Goal: Complete application form

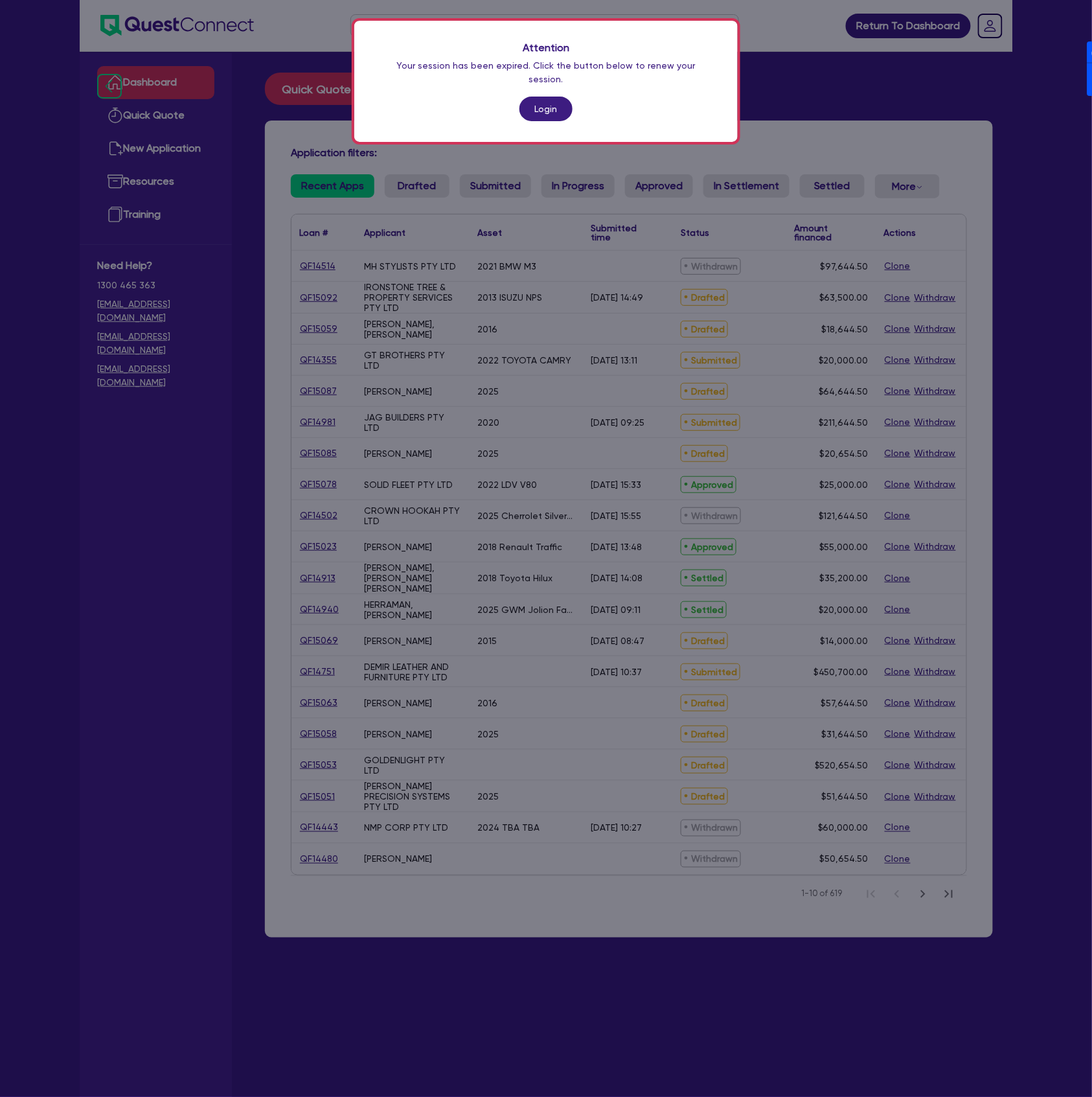
click at [545, 97] on link "Login" at bounding box center [546, 108] width 53 height 24
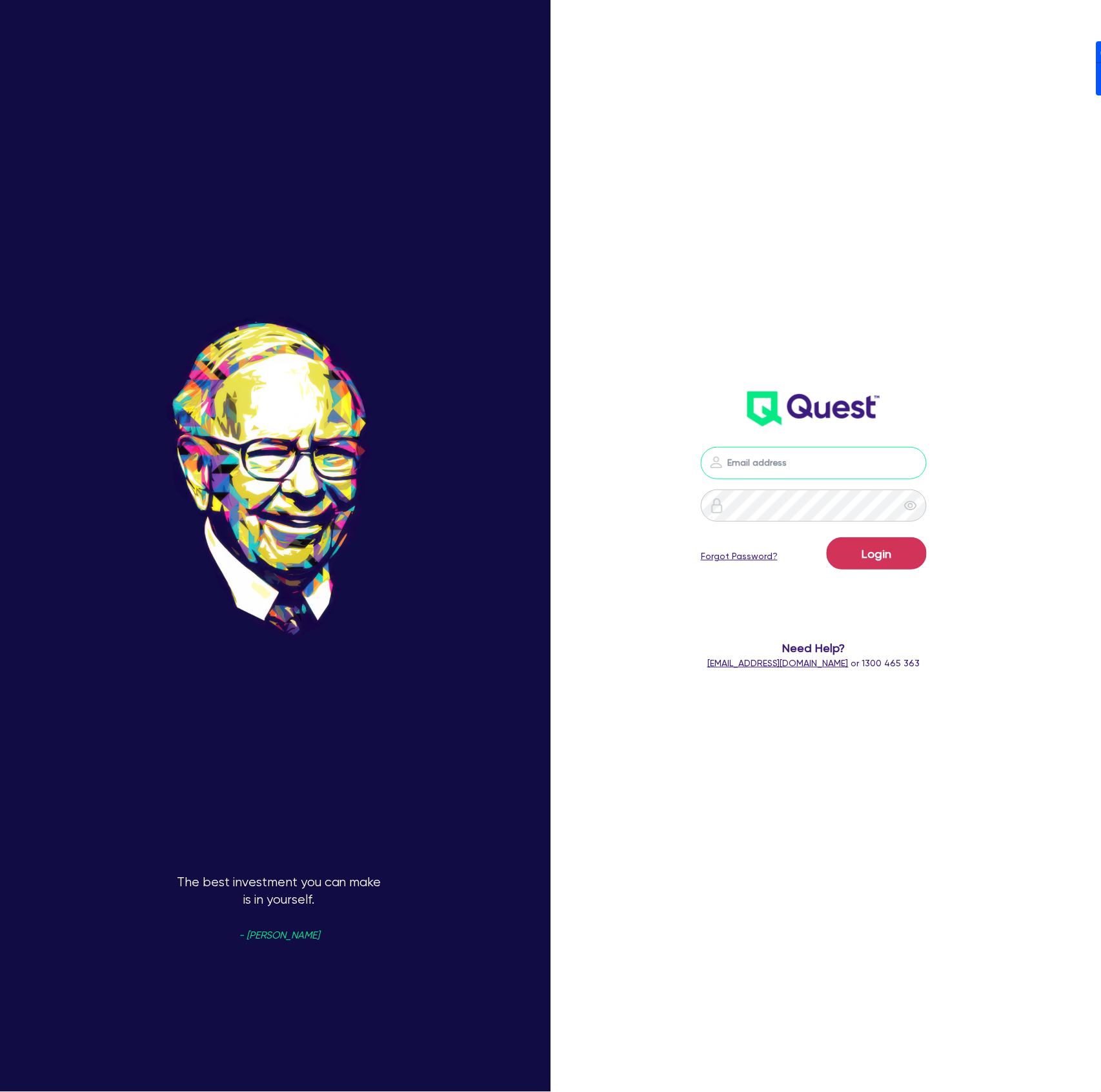
drag, startPoint x: 850, startPoint y: 461, endPoint x: 880, endPoint y: 455, distance: 30.6
click at [853, 461] on input "email" at bounding box center [813, 463] width 226 height 32
click at [953, 411] on header at bounding box center [814, 409] width 316 height 51
click at [814, 482] on nordpass-icon at bounding box center [814, 482] width 0 height 0
click at [0, 1091] on nordpass-autofill-portal at bounding box center [0, 1092] width 0 height 0
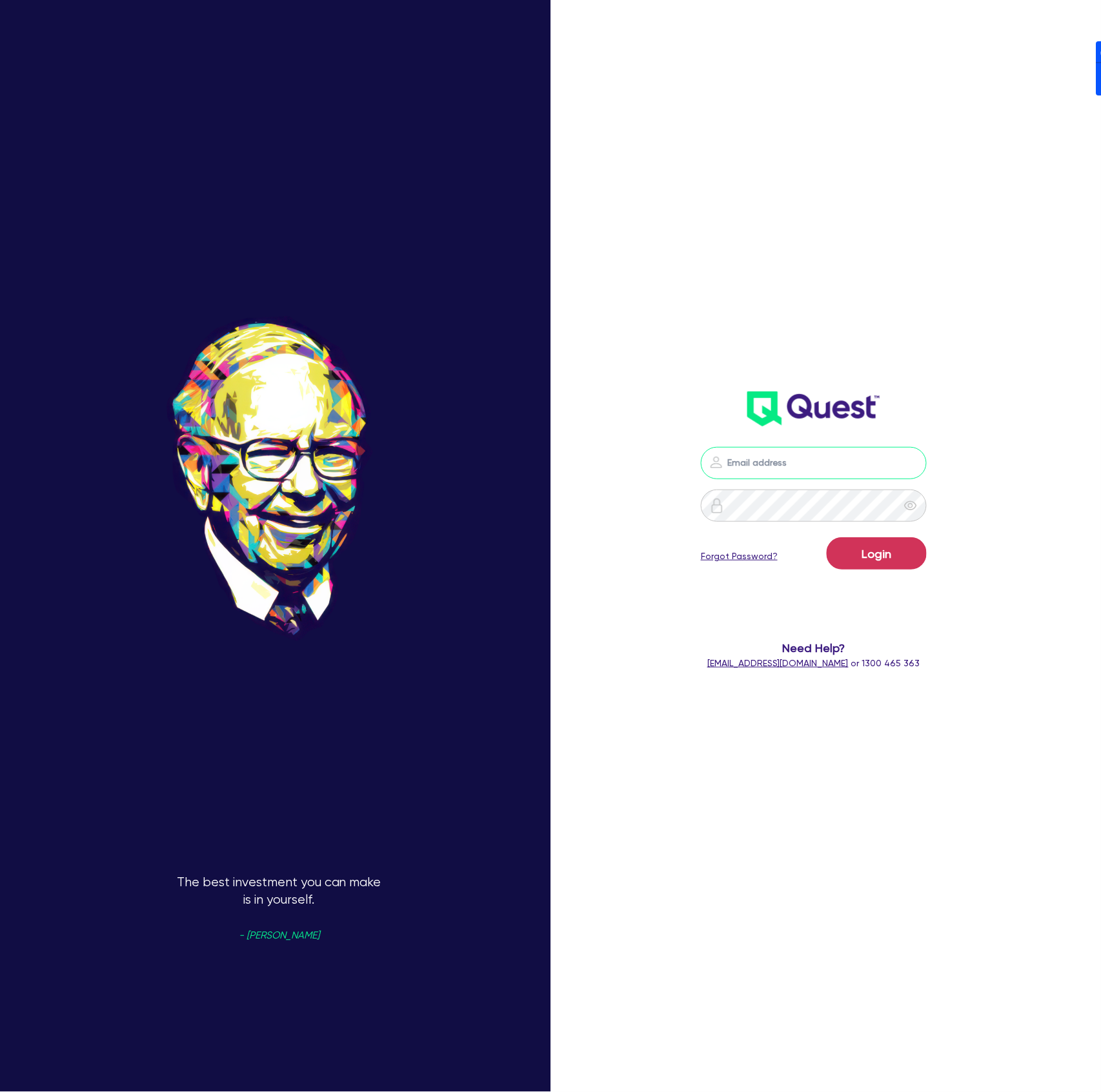
type input "[PERSON_NAME][EMAIL_ADDRESS][DOMAIN_NAME]"
click at [874, 559] on button "Login" at bounding box center [876, 553] width 100 height 32
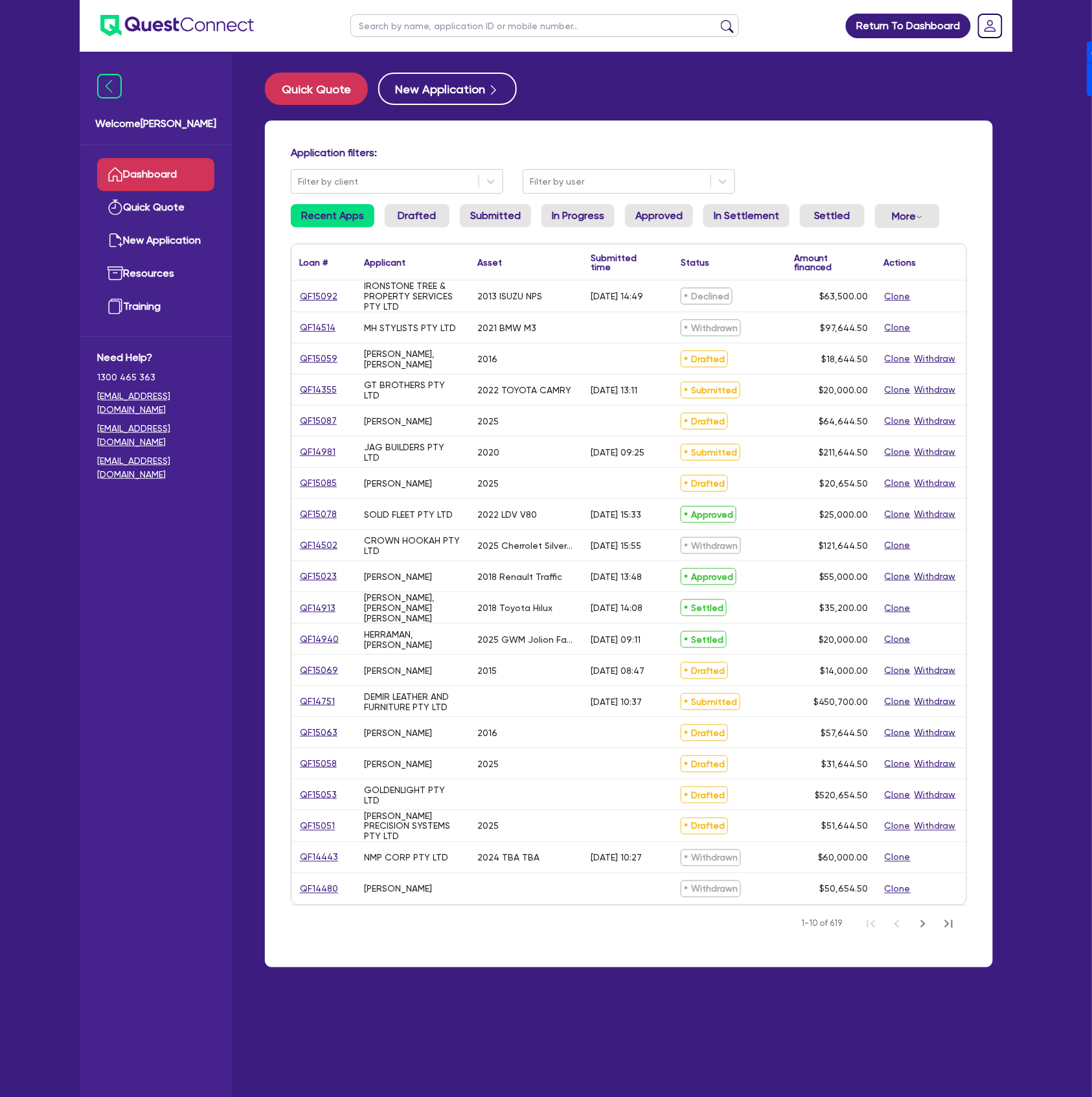
click at [521, 26] on input "text" at bounding box center [545, 26] width 389 height 22
click at [717, 19] on button "submit" at bounding box center [727, 28] width 20 height 18
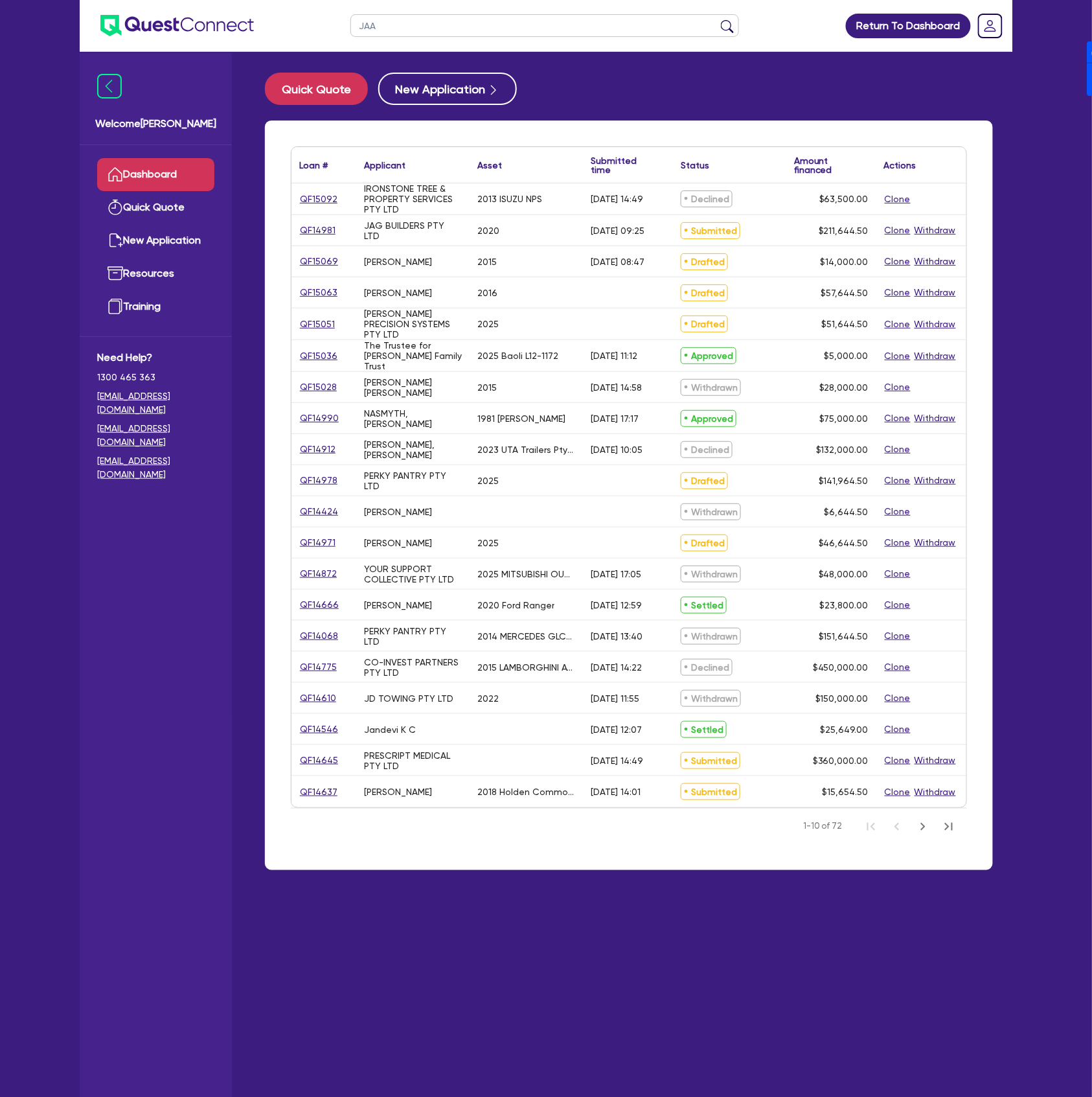
type input "JAA"
click at [319, 228] on link "QF14981" at bounding box center [318, 230] width 37 height 15
select select "CARS_AND_LIGHT_TRUCKS"
select select "PASSENGER_VEHICLES"
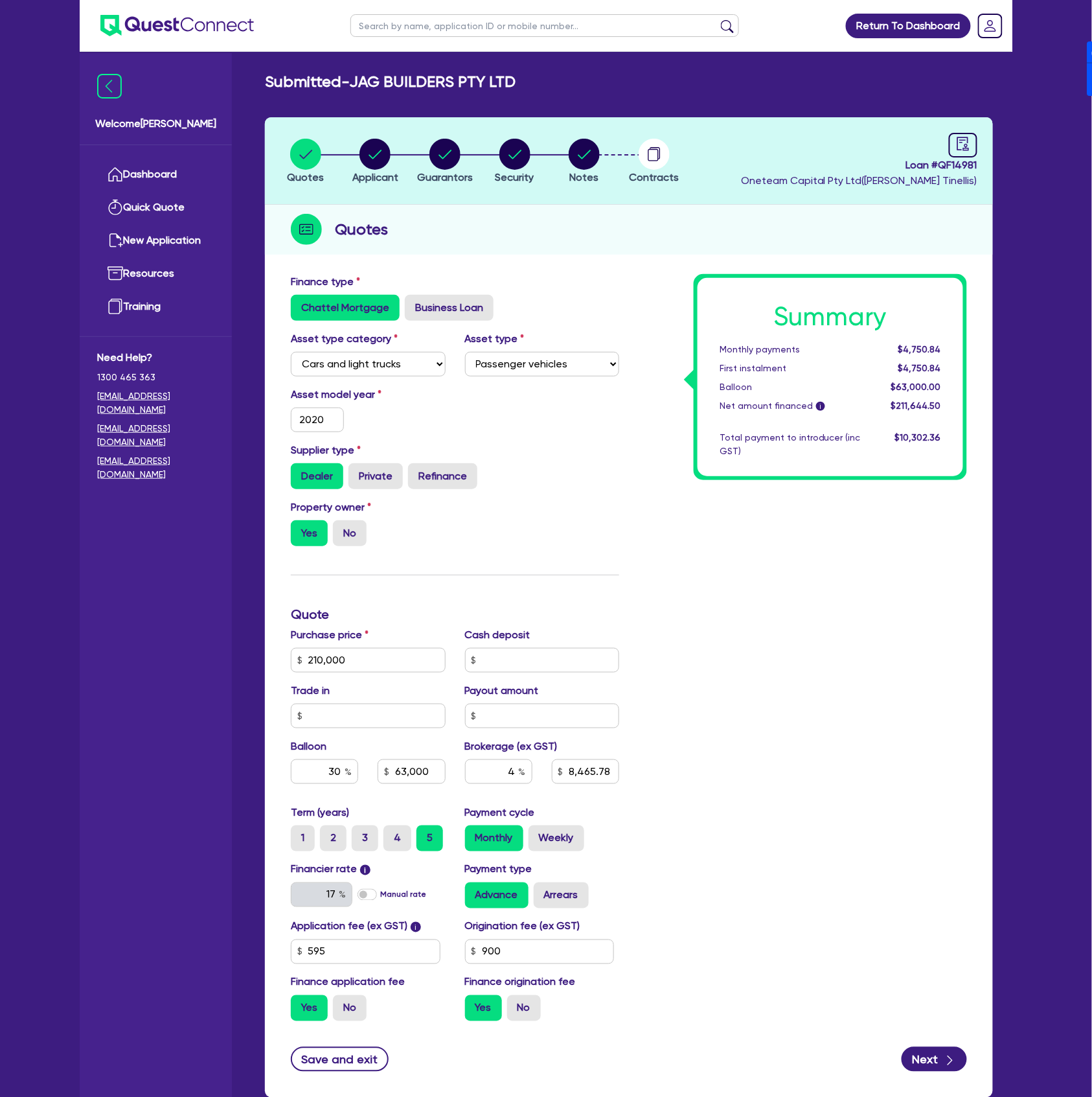
click at [980, 150] on header "Quotes Applicant [GEOGRAPHIC_DATA] Security Notes Contracts Loan # QF14981 Onet…" at bounding box center [629, 161] width 728 height 87
click at [949, 153] on link at bounding box center [963, 145] width 28 height 24
select select "SUBMITTED_NEW"
select select "Other"
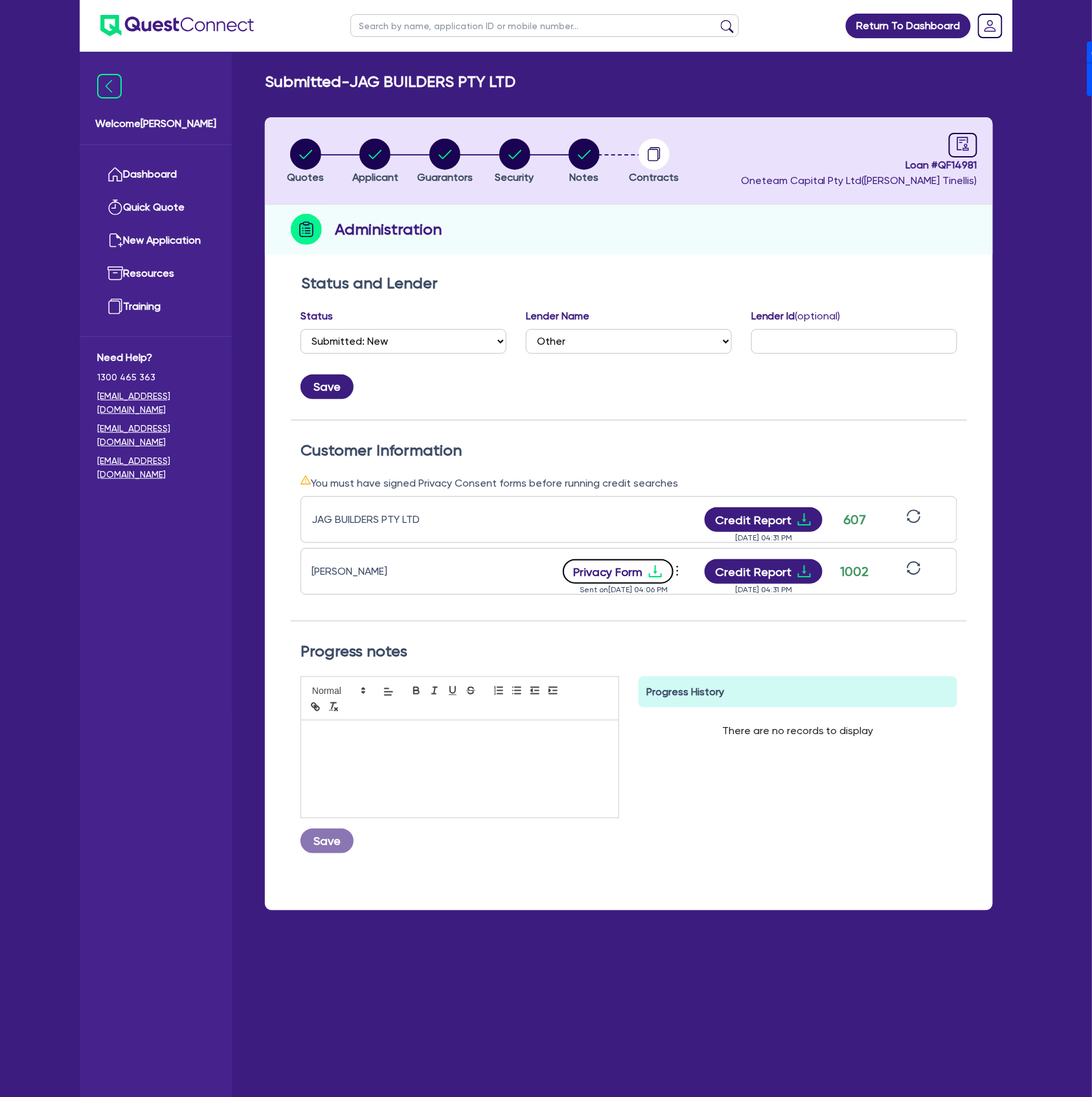
click at [635, 573] on button "Privacy Form" at bounding box center [619, 571] width 112 height 24
click at [149, 175] on link "Dashboard" at bounding box center [155, 175] width 117 height 33
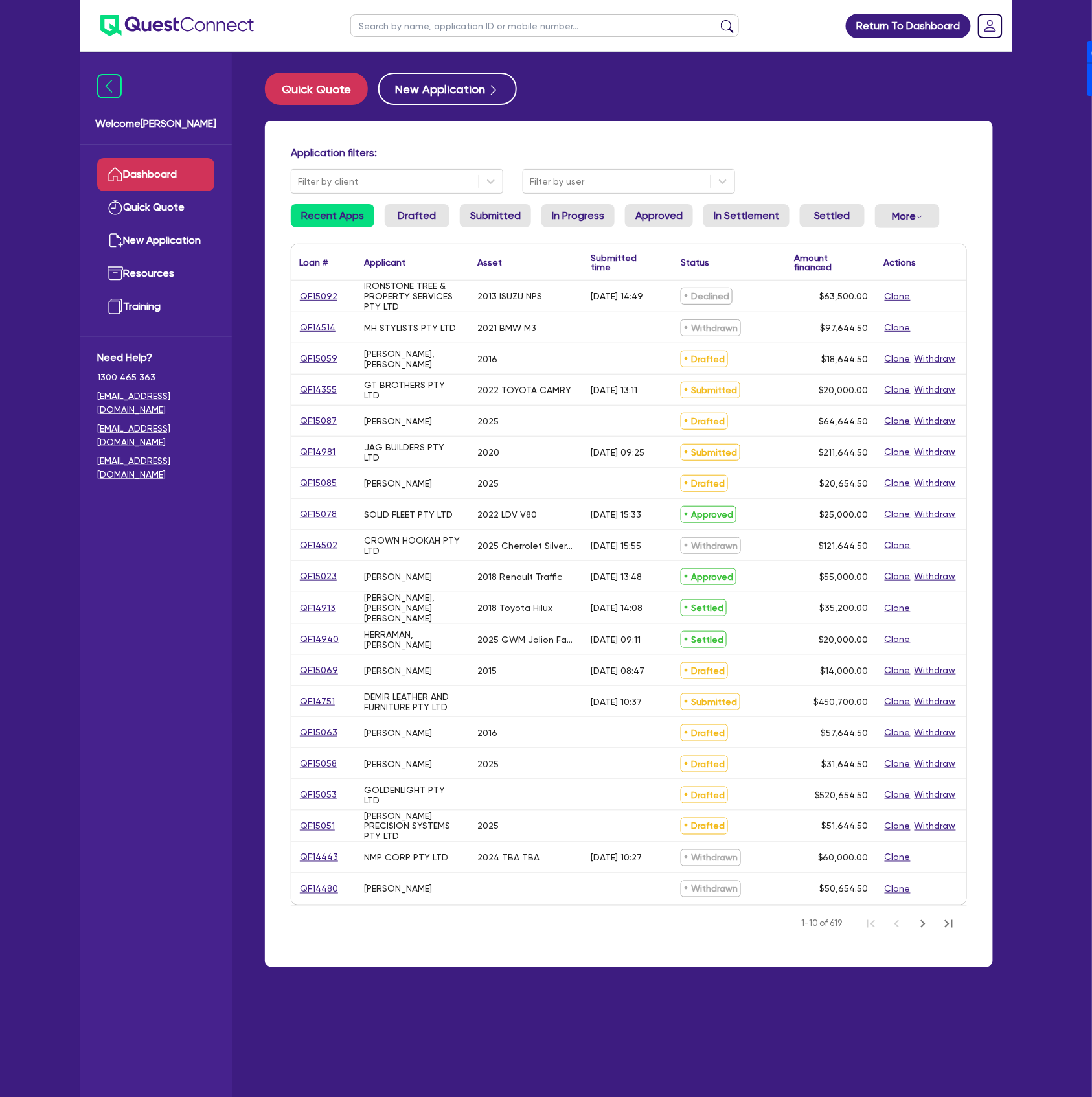
click at [417, 21] on input "text" at bounding box center [545, 26] width 389 height 22
type input "WIGHT"
click at [717, 19] on button "submit" at bounding box center [727, 28] width 20 height 18
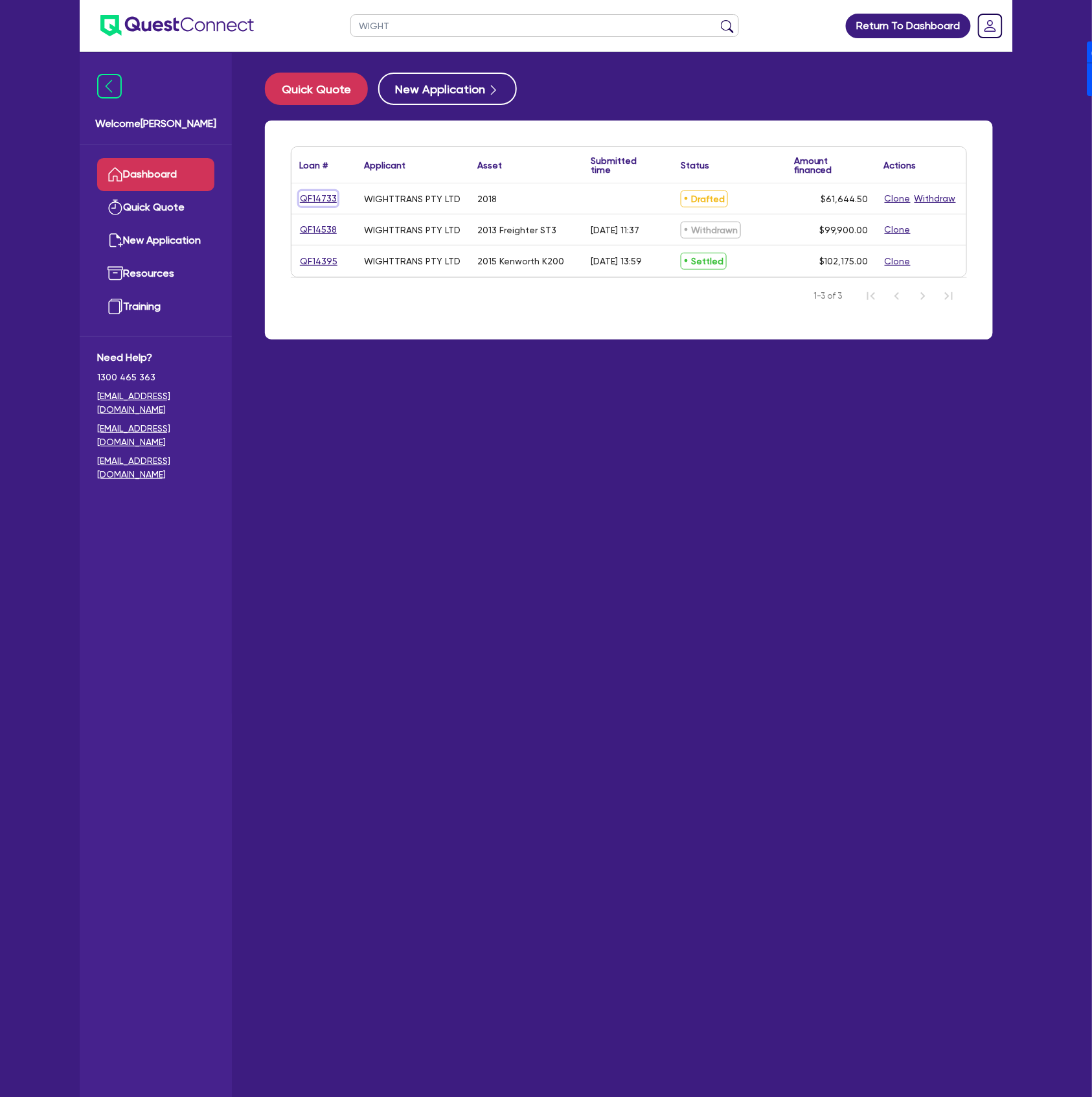
click at [332, 195] on link "QF14733" at bounding box center [319, 198] width 38 height 15
select select "PRIMARY_ASSETS"
select select "TRAILERS"
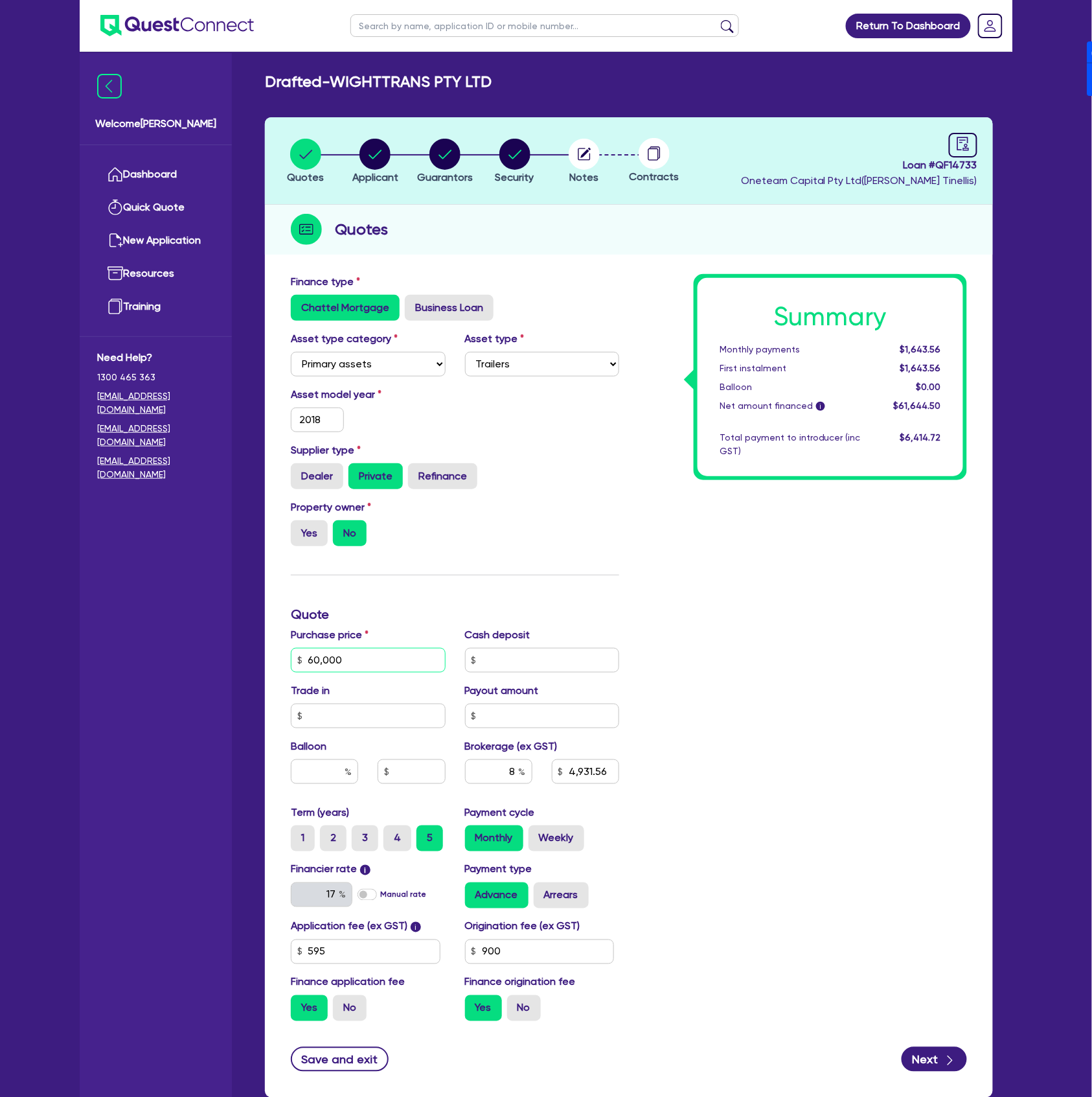
drag, startPoint x: 371, startPoint y: 654, endPoint x: 280, endPoint y: 651, distance: 91.0
click at [281, 651] on div "Purchase price 60,000" at bounding box center [368, 650] width 175 height 46
type input "50,000"
click at [809, 897] on div "Summary Monthly payments Calculating... First instalment Calculating... Balloon…" at bounding box center [803, 653] width 348 height 758
click at [923, 1053] on button "Next" at bounding box center [934, 1059] width 65 height 24
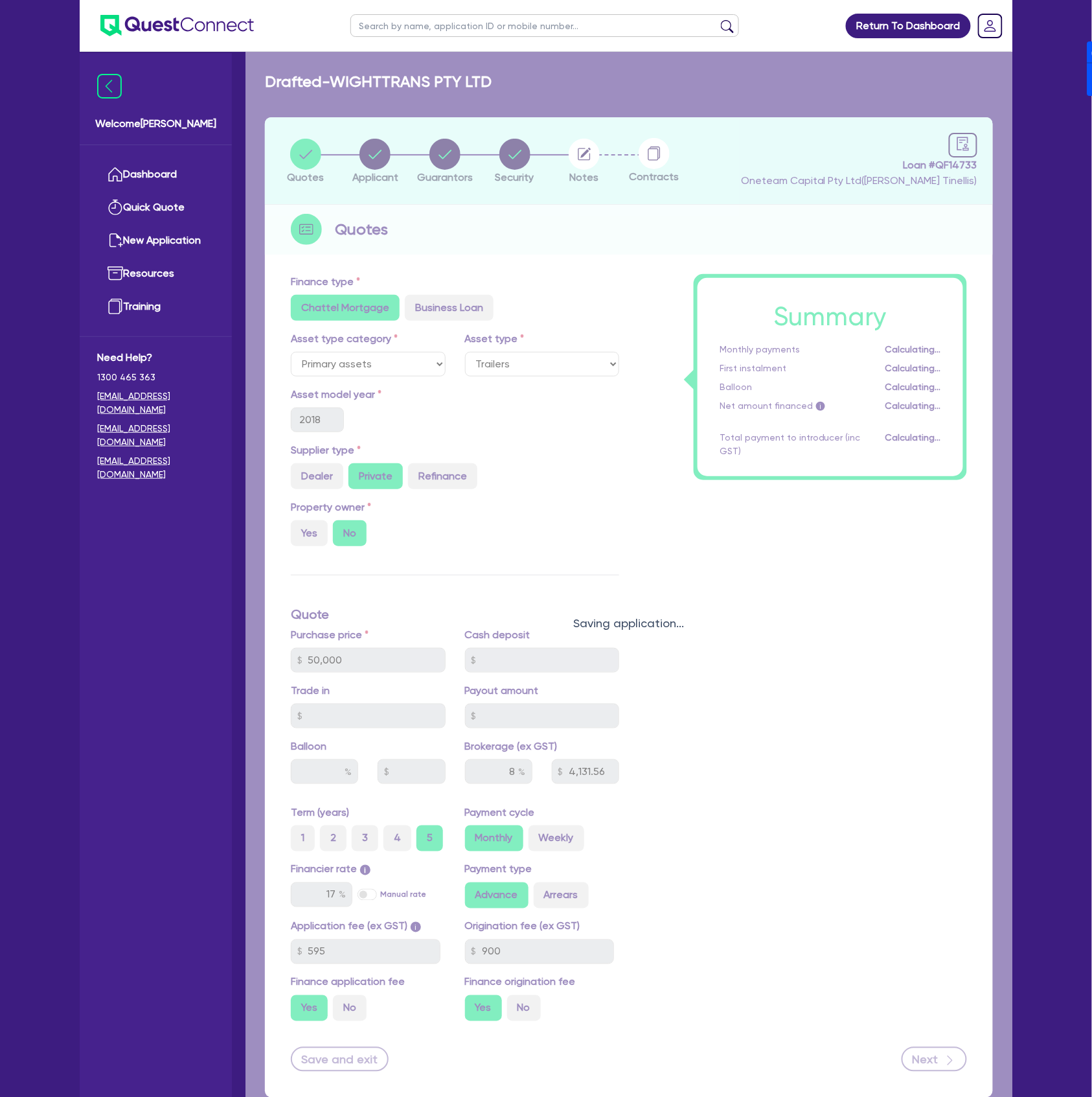
type input "4,131.56"
select select "COMPANY"
select select "TRANSPORT_WAREHOUSING"
select select "WAREHOUSING"
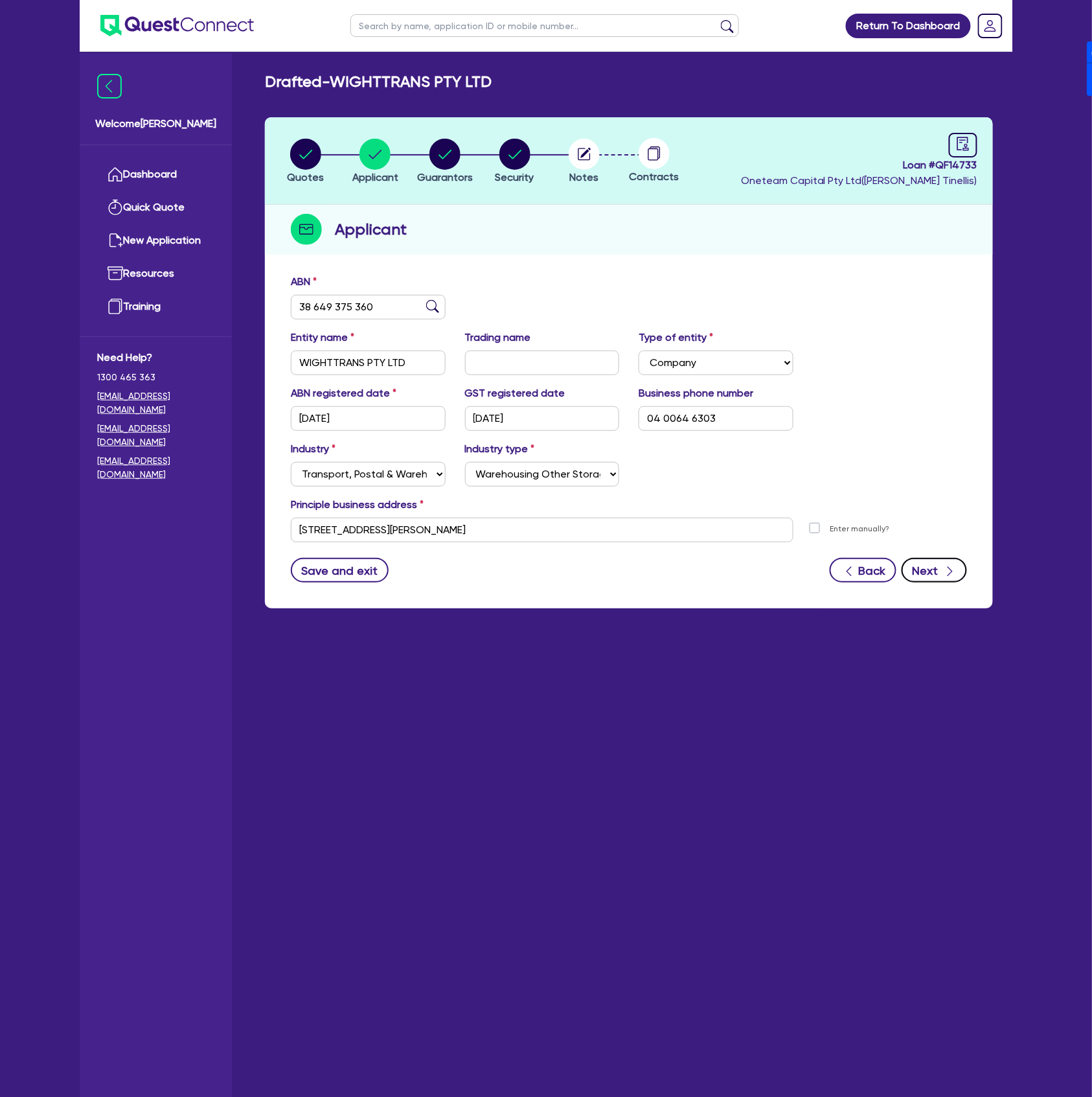
click at [951, 565] on icon "button" at bounding box center [951, 572] width 13 height 13
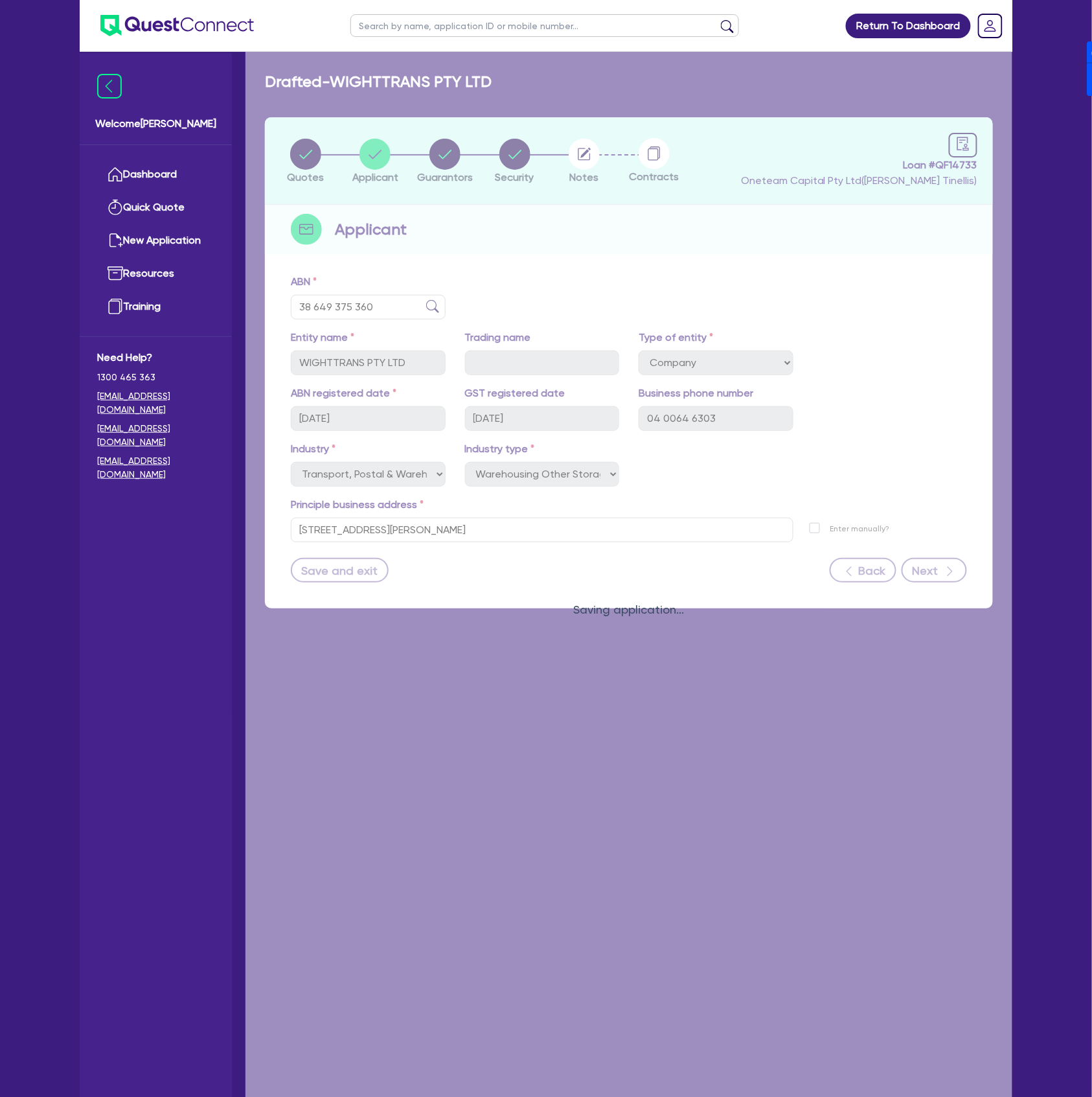
select select "MR"
select select "[GEOGRAPHIC_DATA]"
select select "SINGLE"
select select "CASH"
select select "VEHICLE"
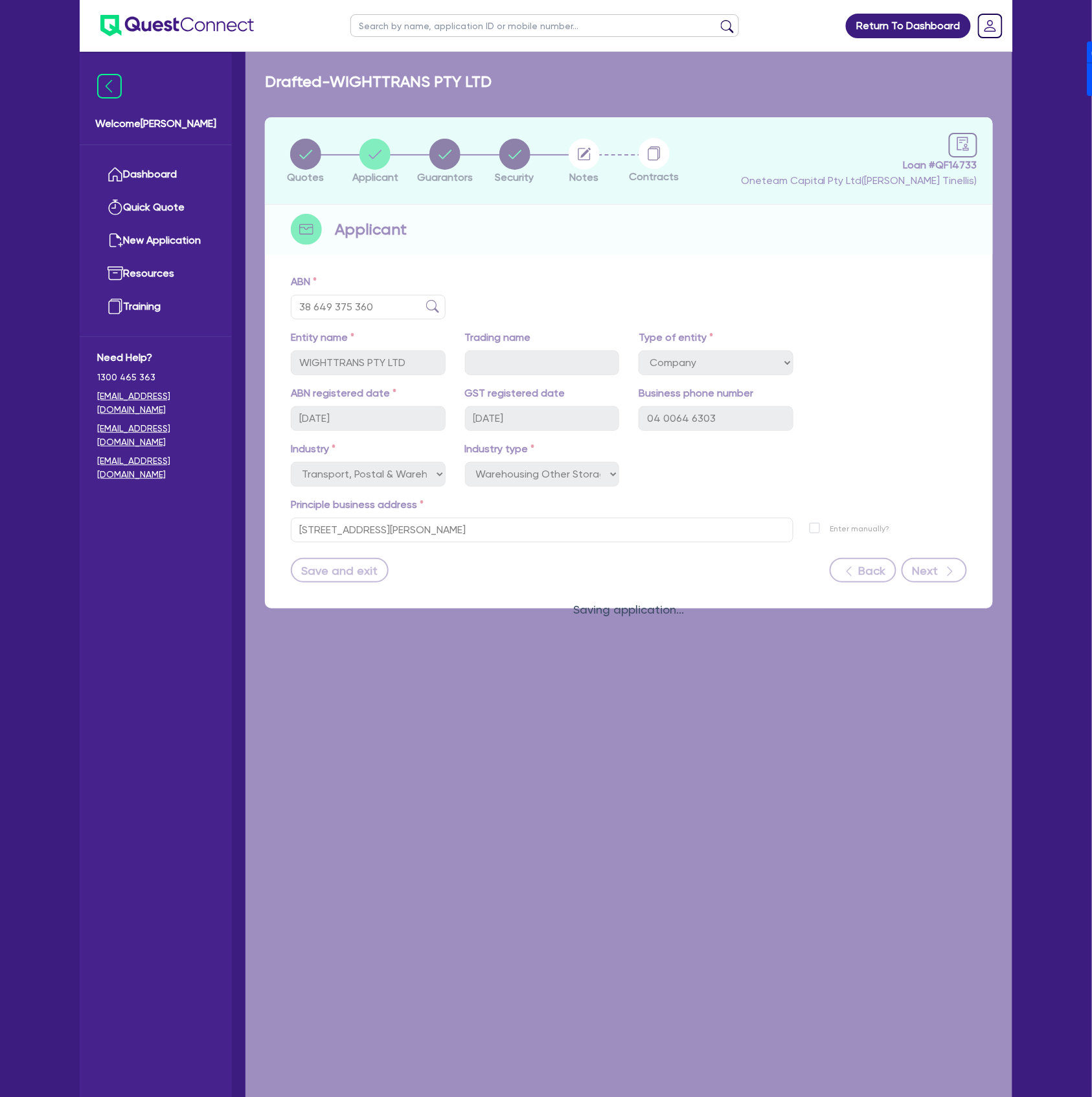
select select "EQUIPMENT"
select select "HOUSEHOLD_PERSONAL"
select select "OTHER"
select select "VEHICLE_LOAN"
select select "CREDIT_CARD"
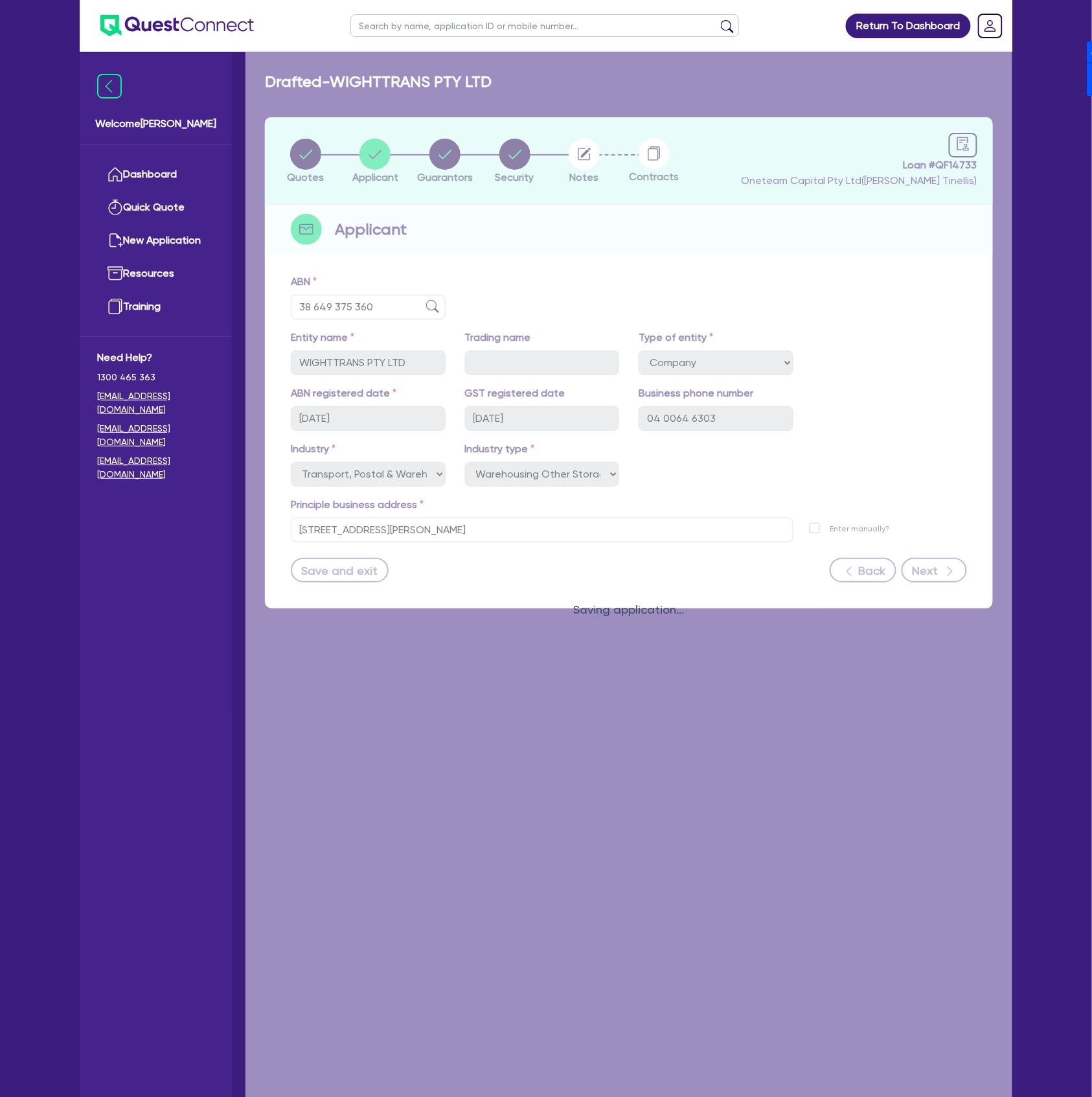
select select "CREDIT_CARD"
select select "PERSONAL_LOAN"
select select "TRUCK_LOAN"
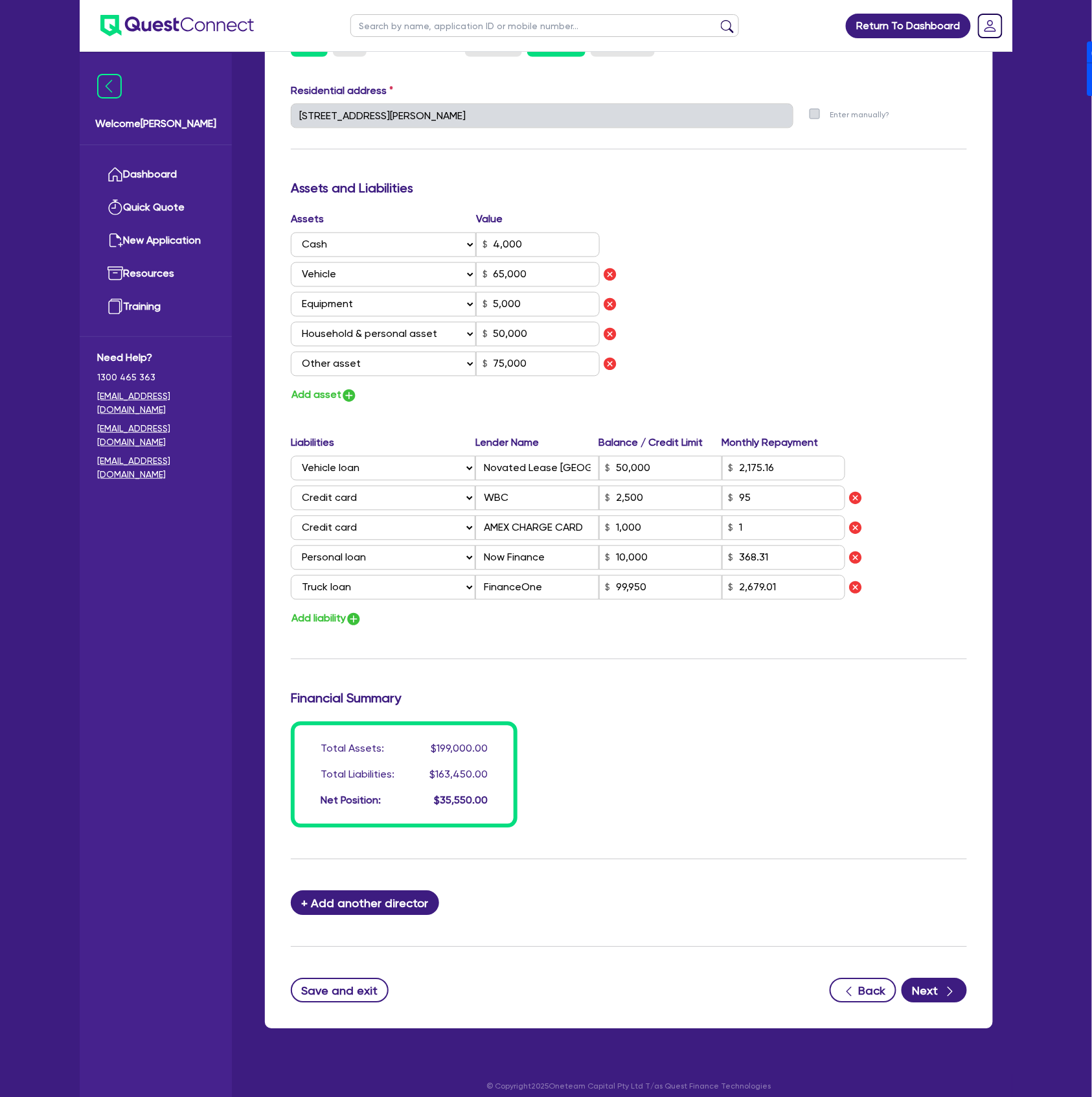
scroll to position [654, 0]
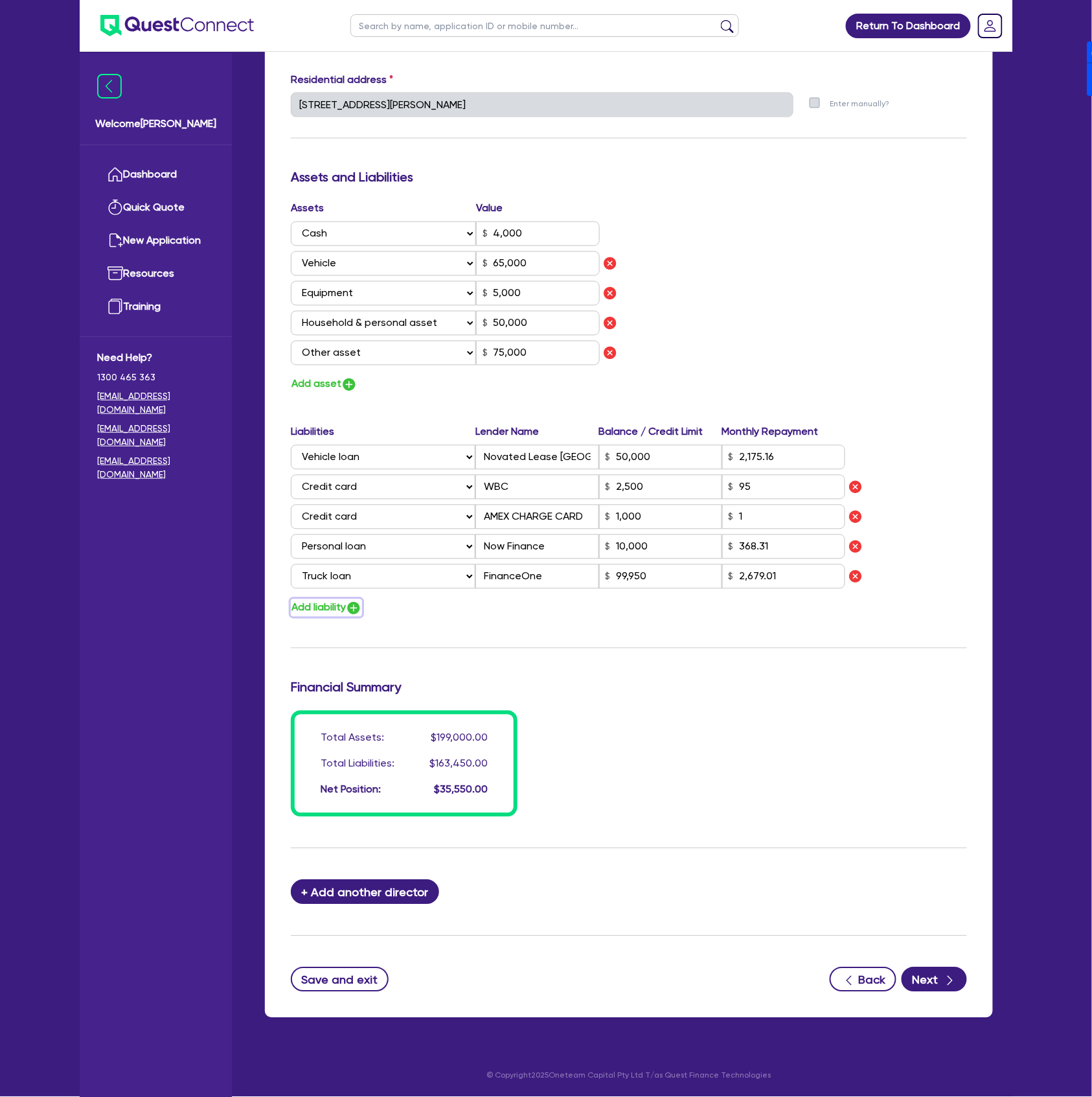
click at [348, 604] on button "Add liability" at bounding box center [327, 608] width 71 height 17
type input "0"
type input "0400 646 303"
type input "4,000"
type input "65,000"
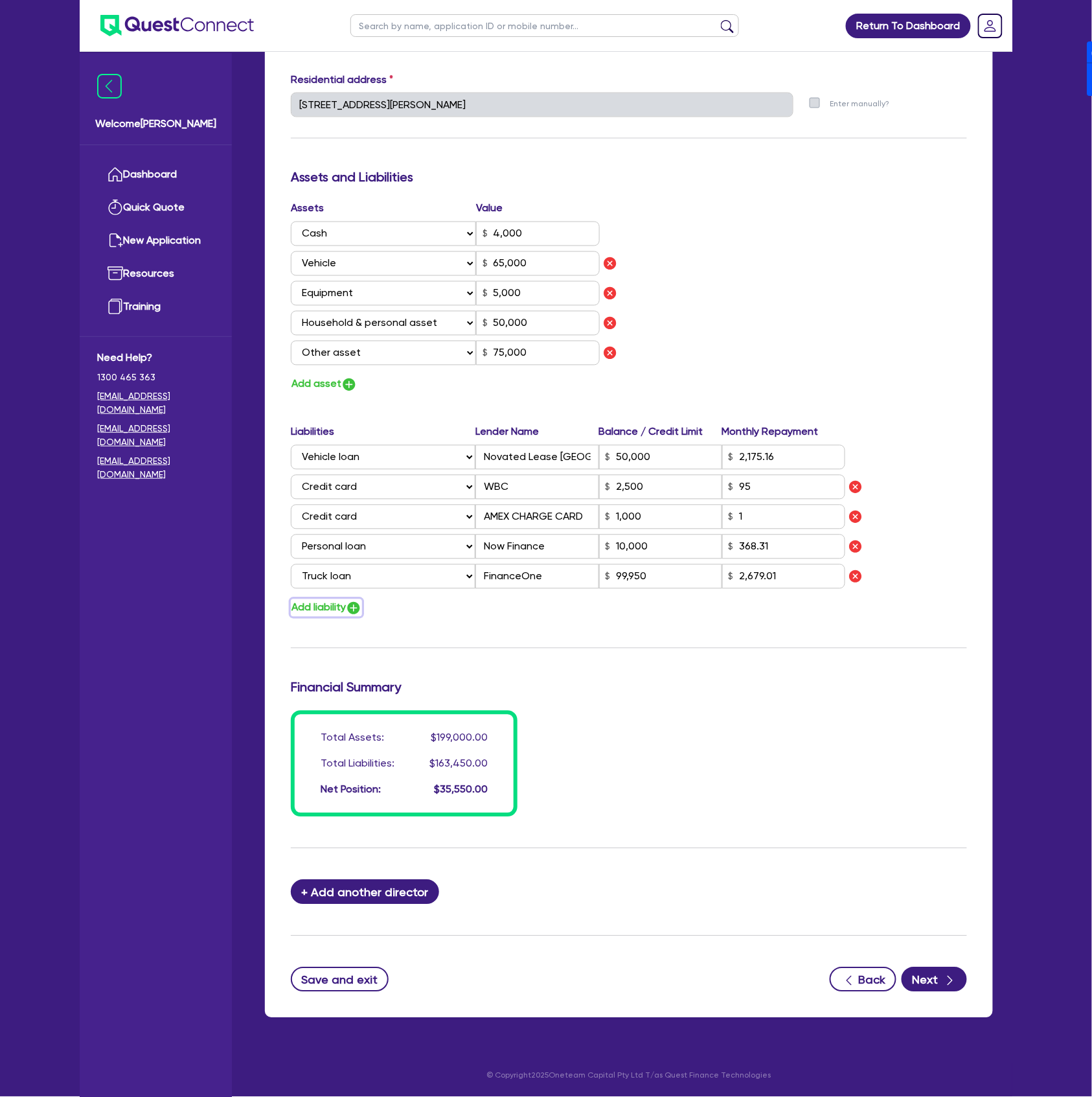
type input "5,000"
type input "50,000"
type input "75,000"
type input "50,000"
type input "2,175.16"
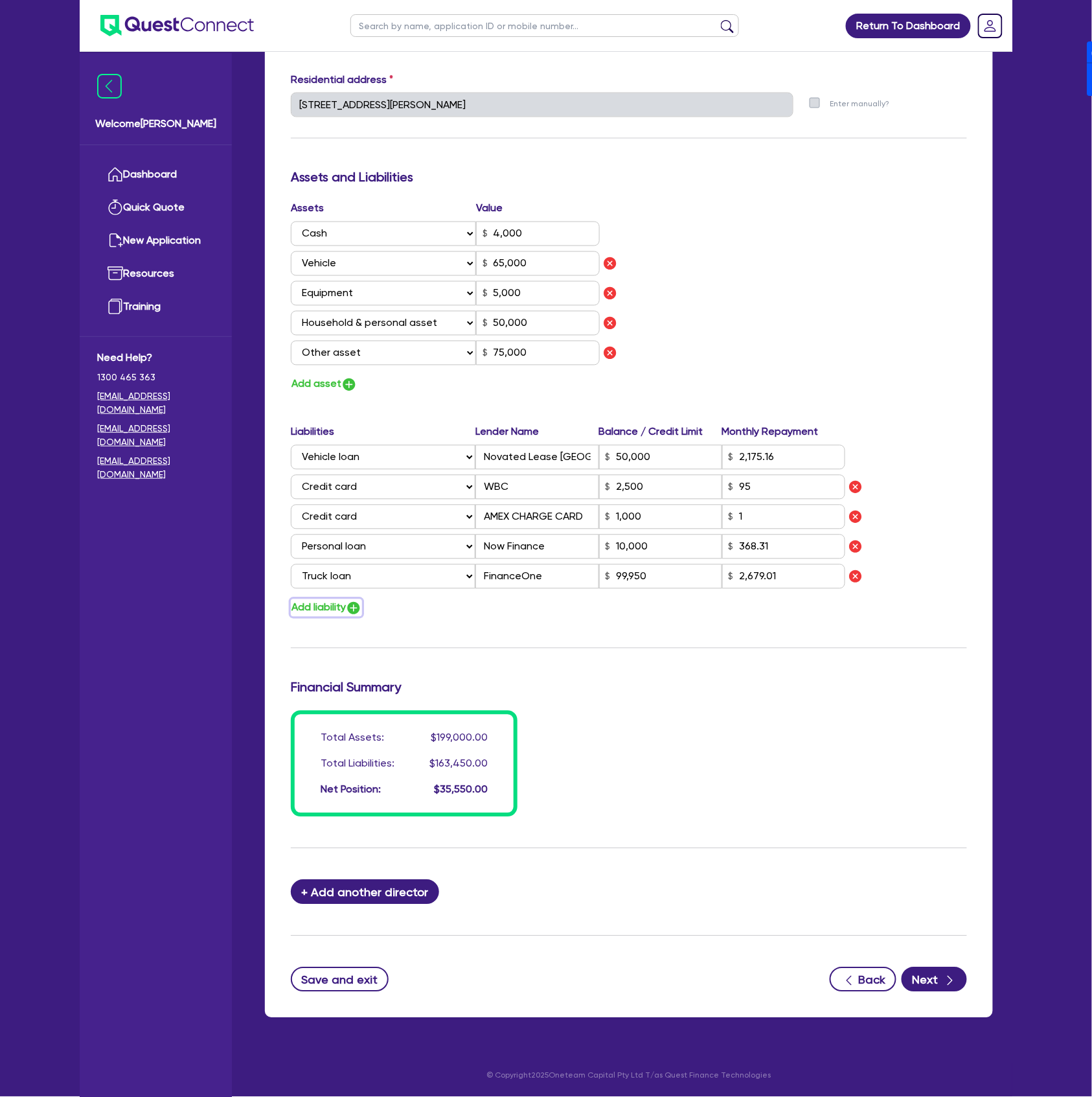
type input "2,500"
type input "1,000"
type input "10,000"
type input "99,950"
type input "2,679.01"
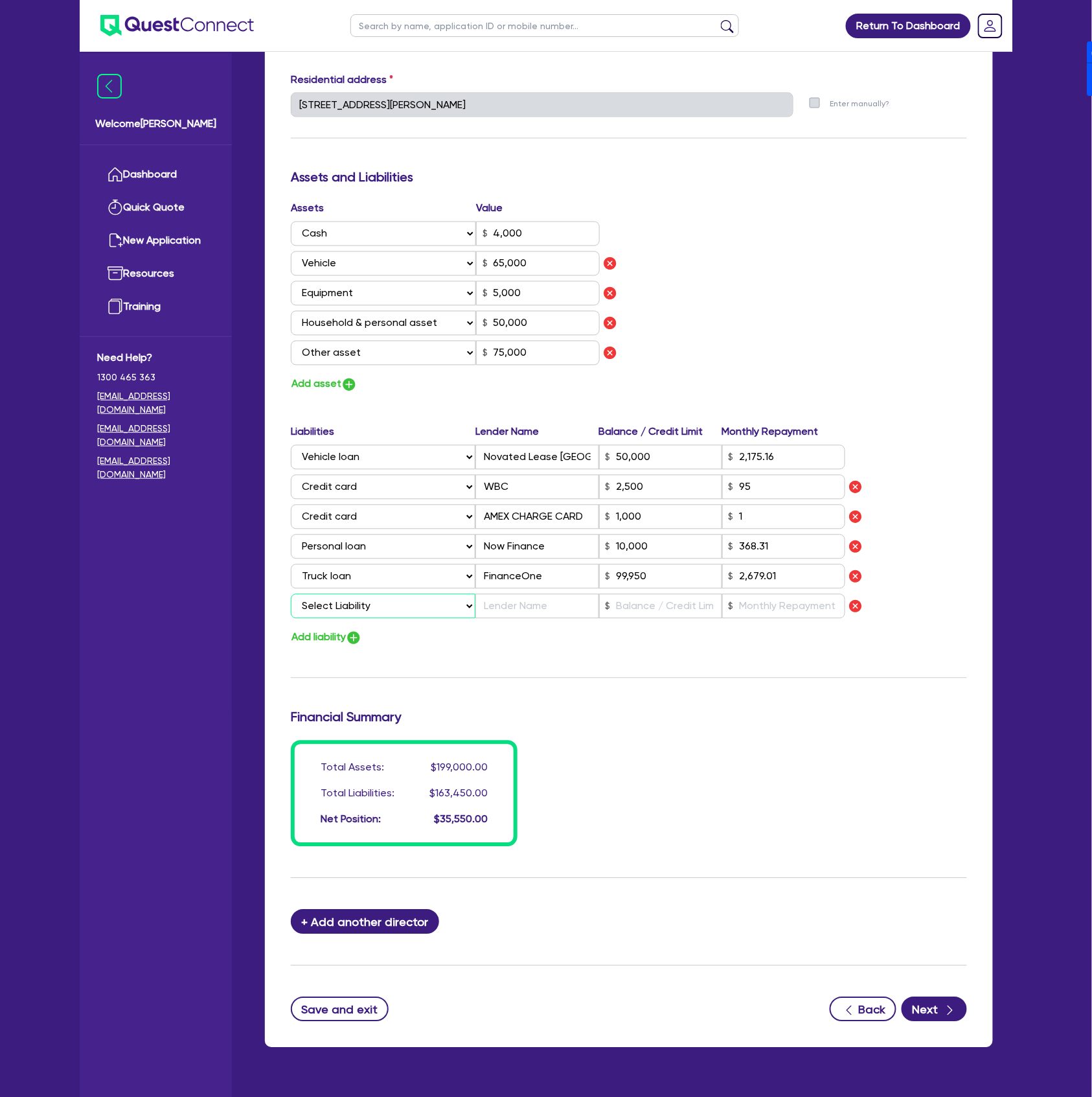
click at [362, 607] on select "Select Liability Credit card Mortgage Investment property loan Vehicle loan Tru…" at bounding box center [383, 606] width 184 height 24
select select "OTHER"
click at [291, 594] on select "Select Liability Credit card Mortgage Investment property loan Vehicle loan Tru…" at bounding box center [383, 606] width 184 height 24
type input "0"
type input "0400 646 303"
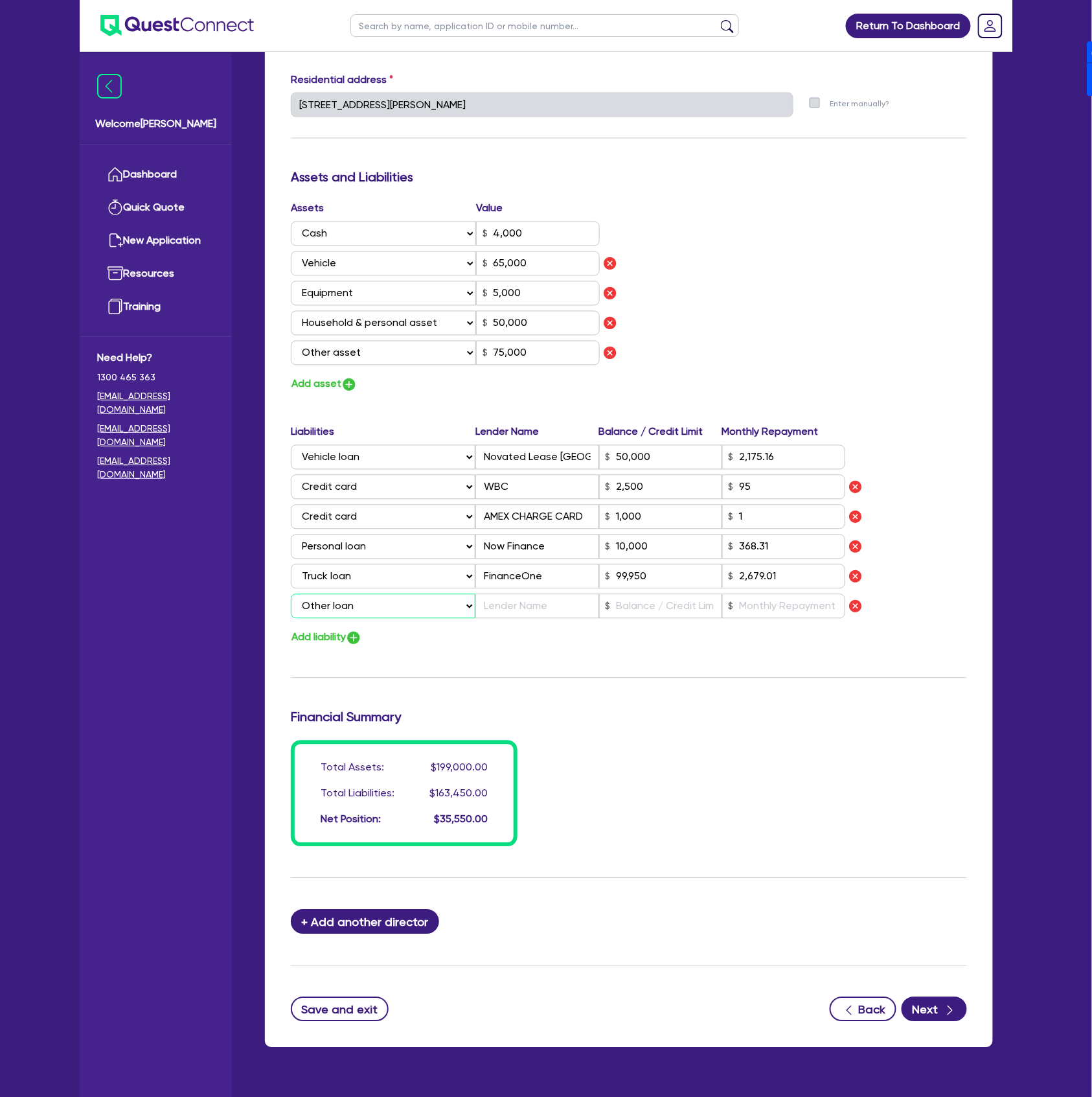
type input "4,000"
type input "65,000"
type input "5,000"
type input "50,000"
type input "75,000"
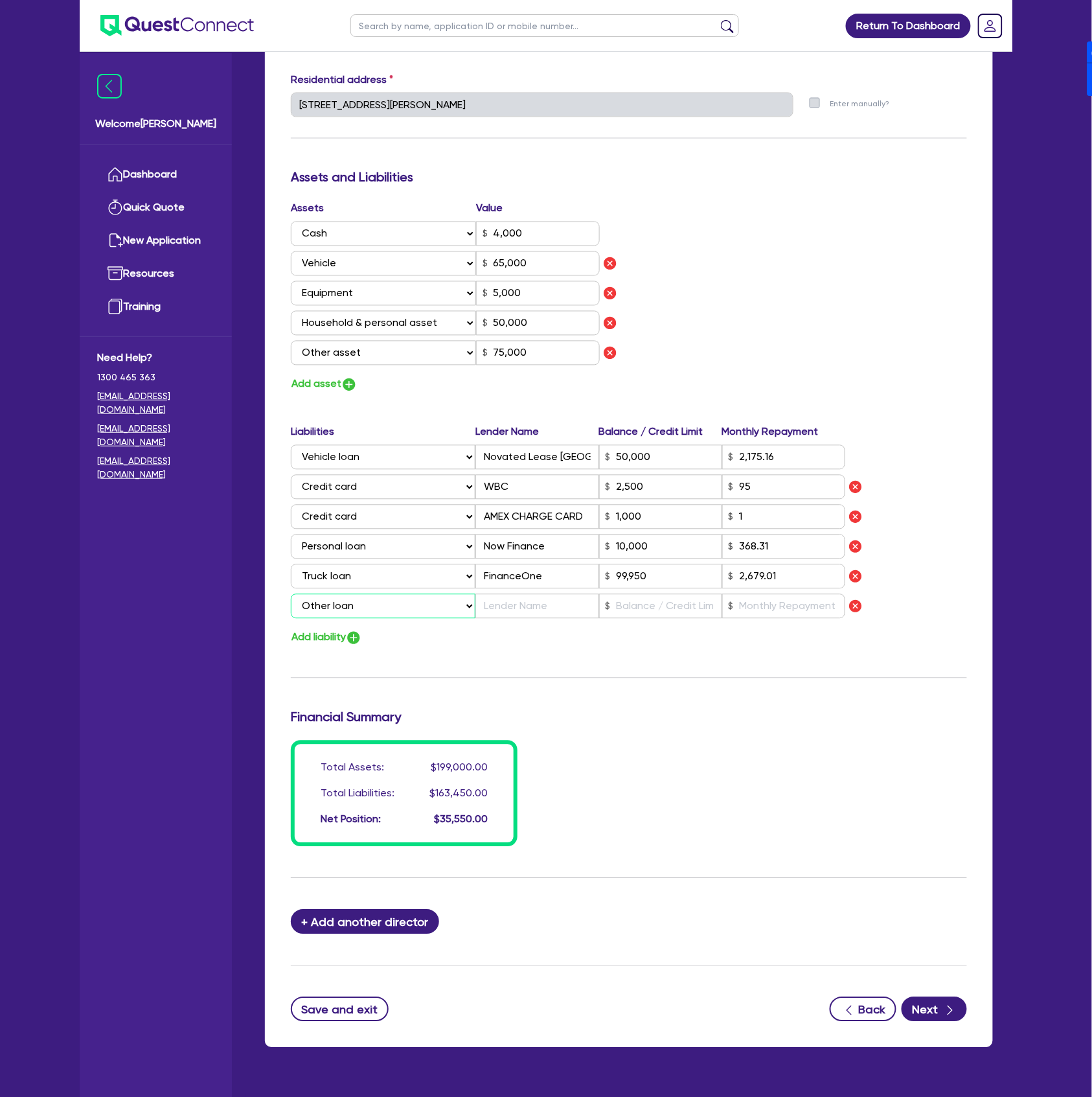
type input "50,000"
type input "2,175.16"
type input "2,500"
type input "1,000"
type input "10,000"
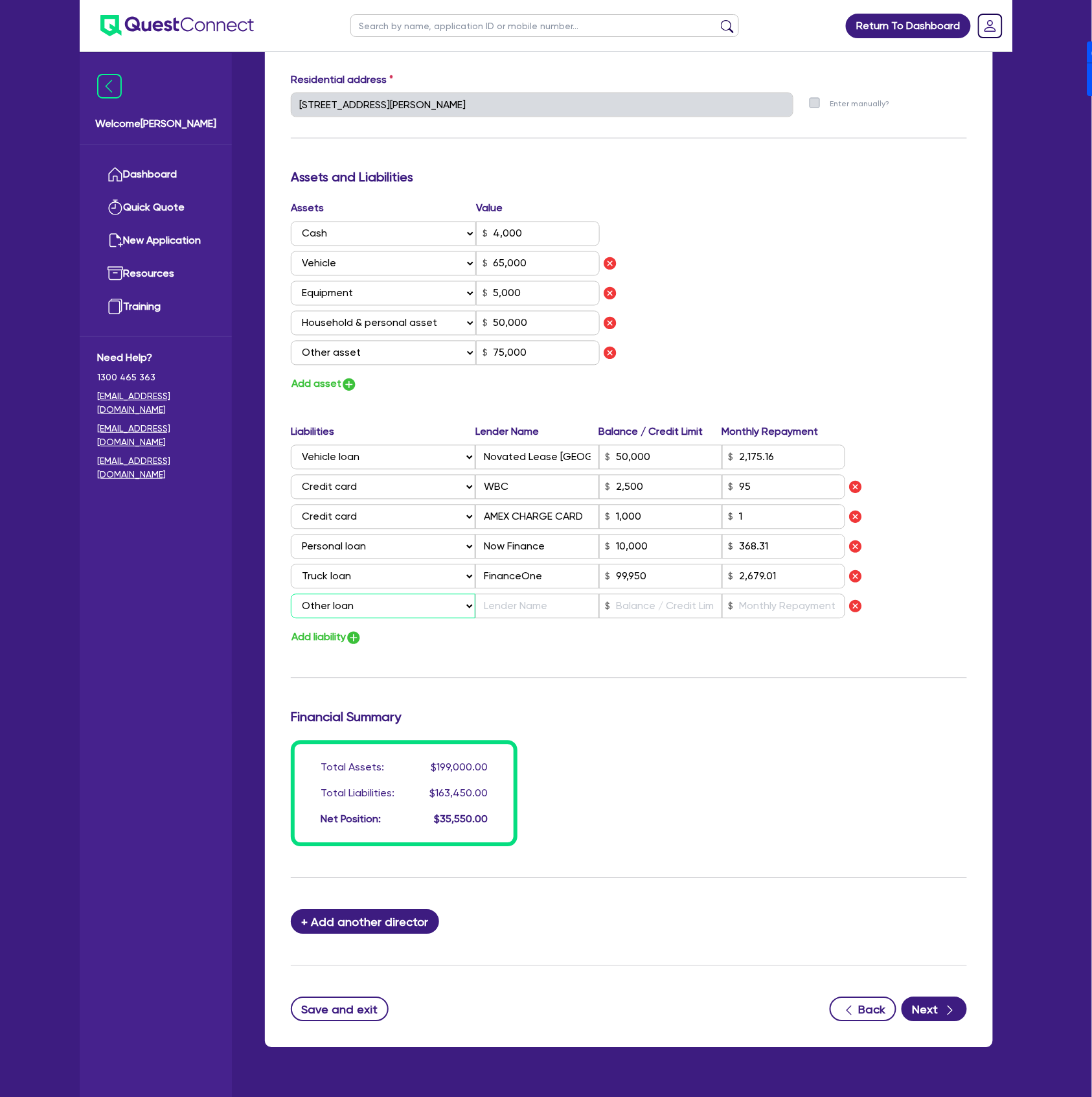
type input "99,950"
type input "2,679.01"
click at [571, 604] on input "text" at bounding box center [537, 606] width 123 height 24
type input "0"
type input "0400 646 303"
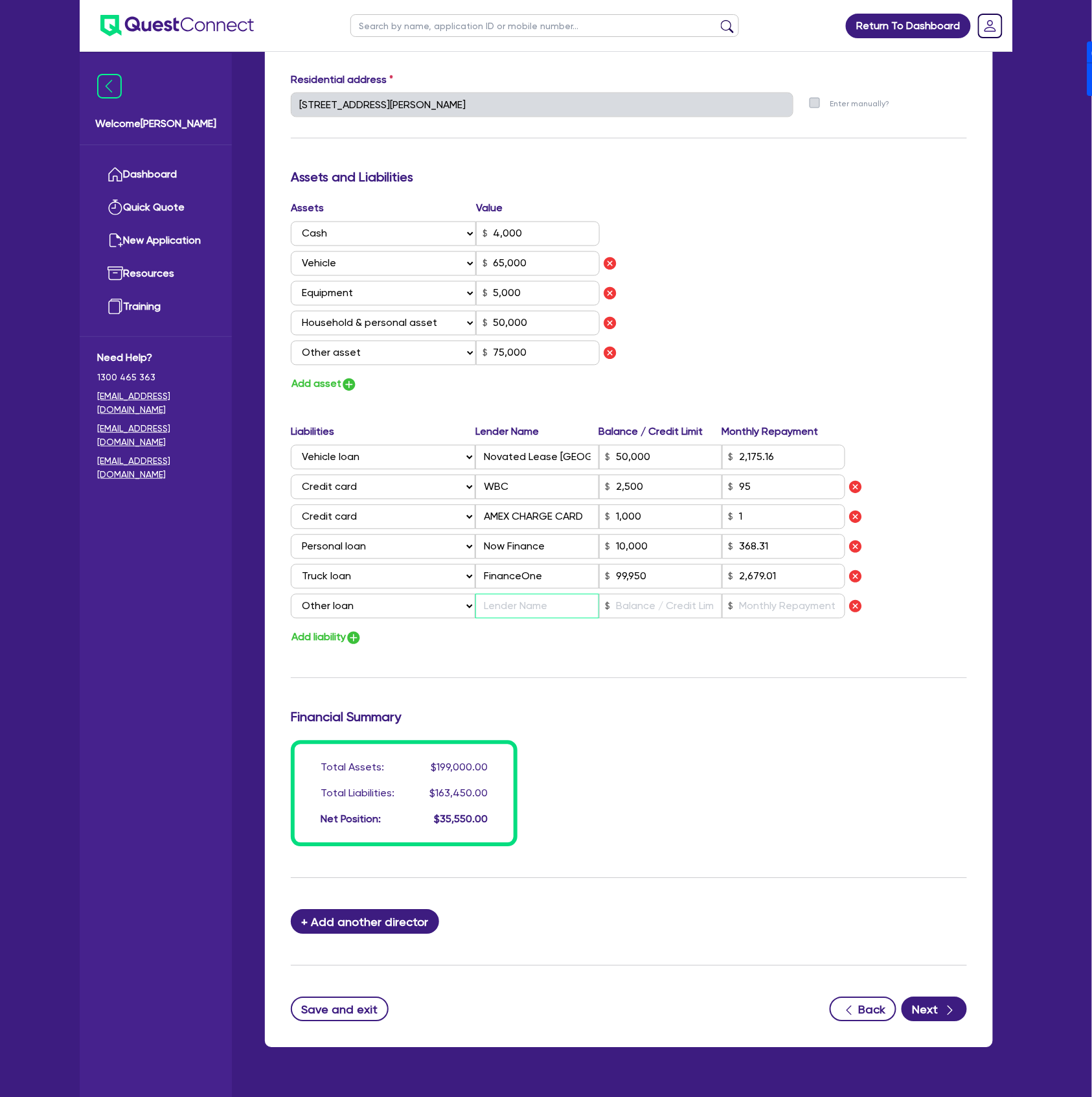
type input "4,000"
type input "65,000"
type input "5,000"
type input "50,000"
type input "75,000"
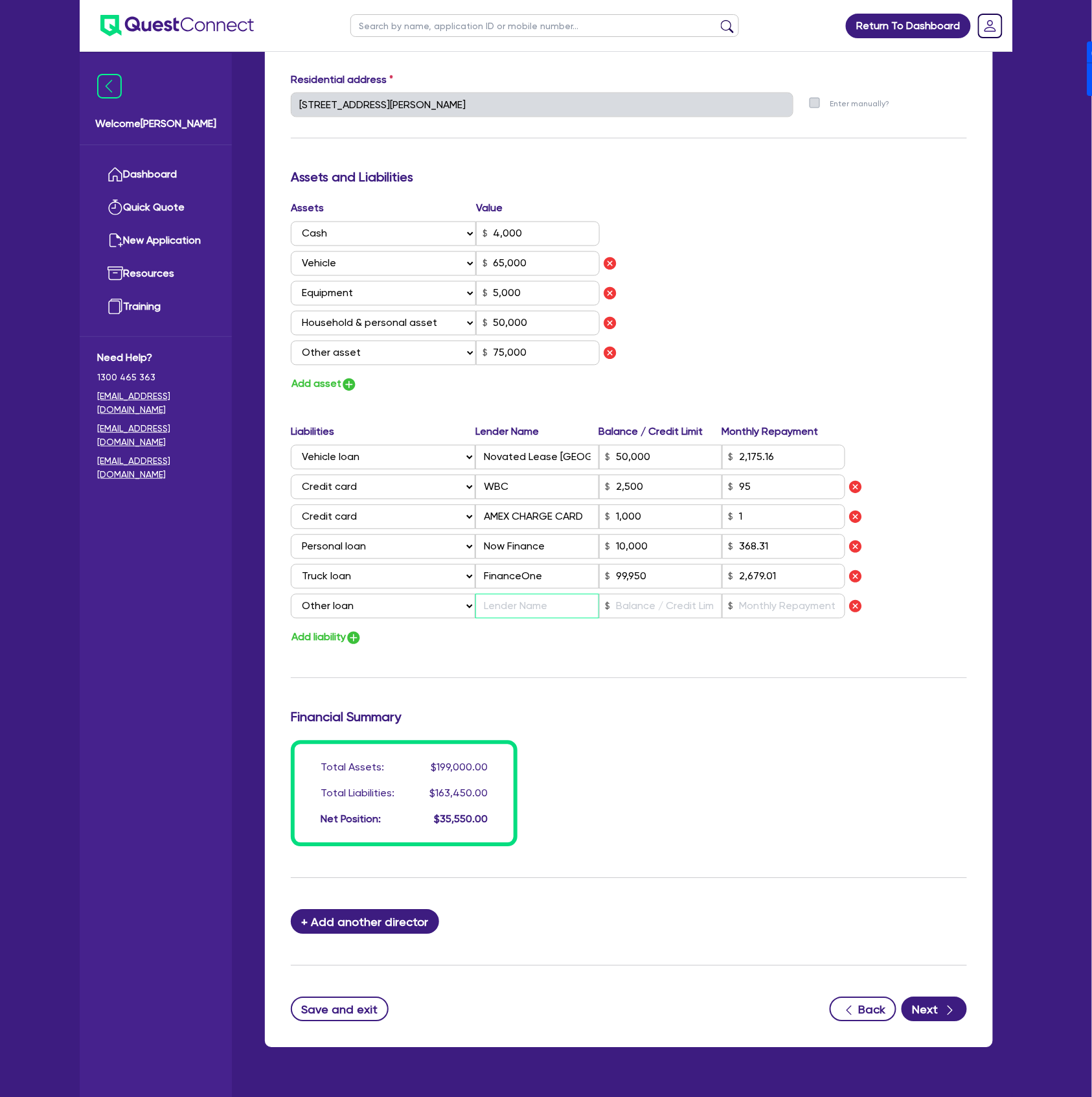
type input "50,000"
type input "2,175.16"
type input "2,500"
type input "1,000"
type input "10,000"
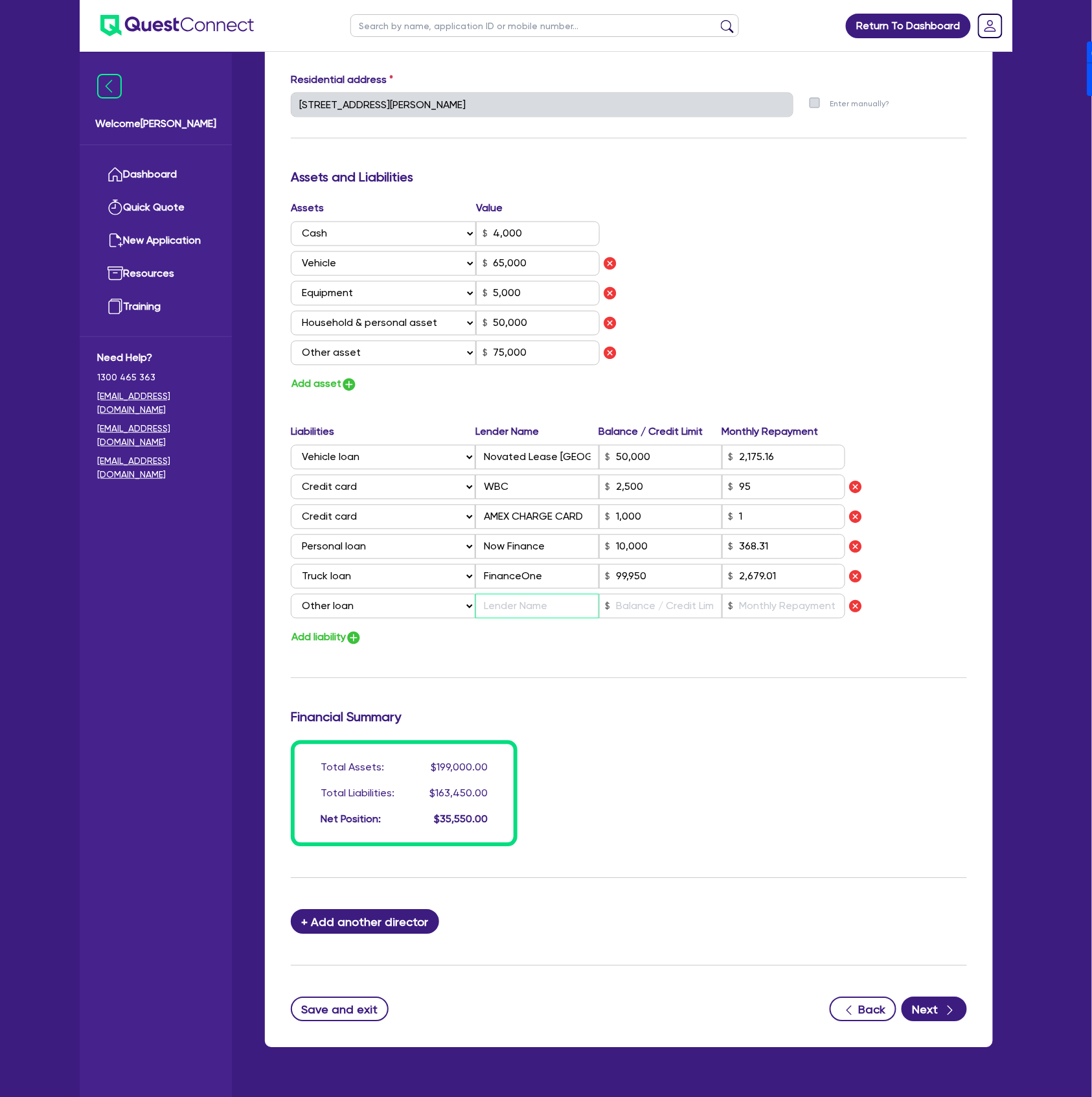
type input "99,950"
type input "2,679.01"
type input "O"
type input "0"
type input "0400 646 303"
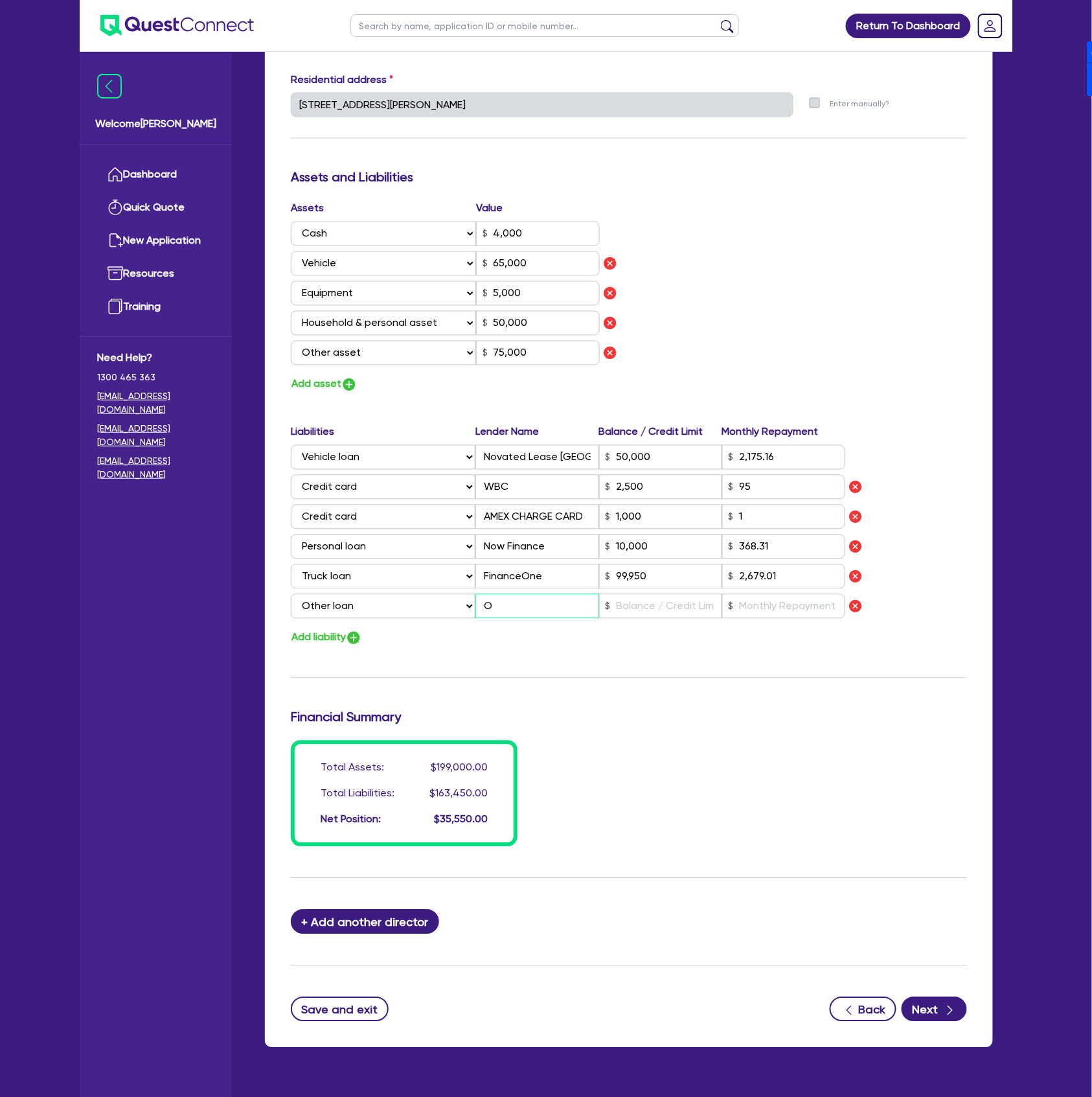
type input "4,000"
type input "65,000"
type input "5,000"
type input "50,000"
type input "75,000"
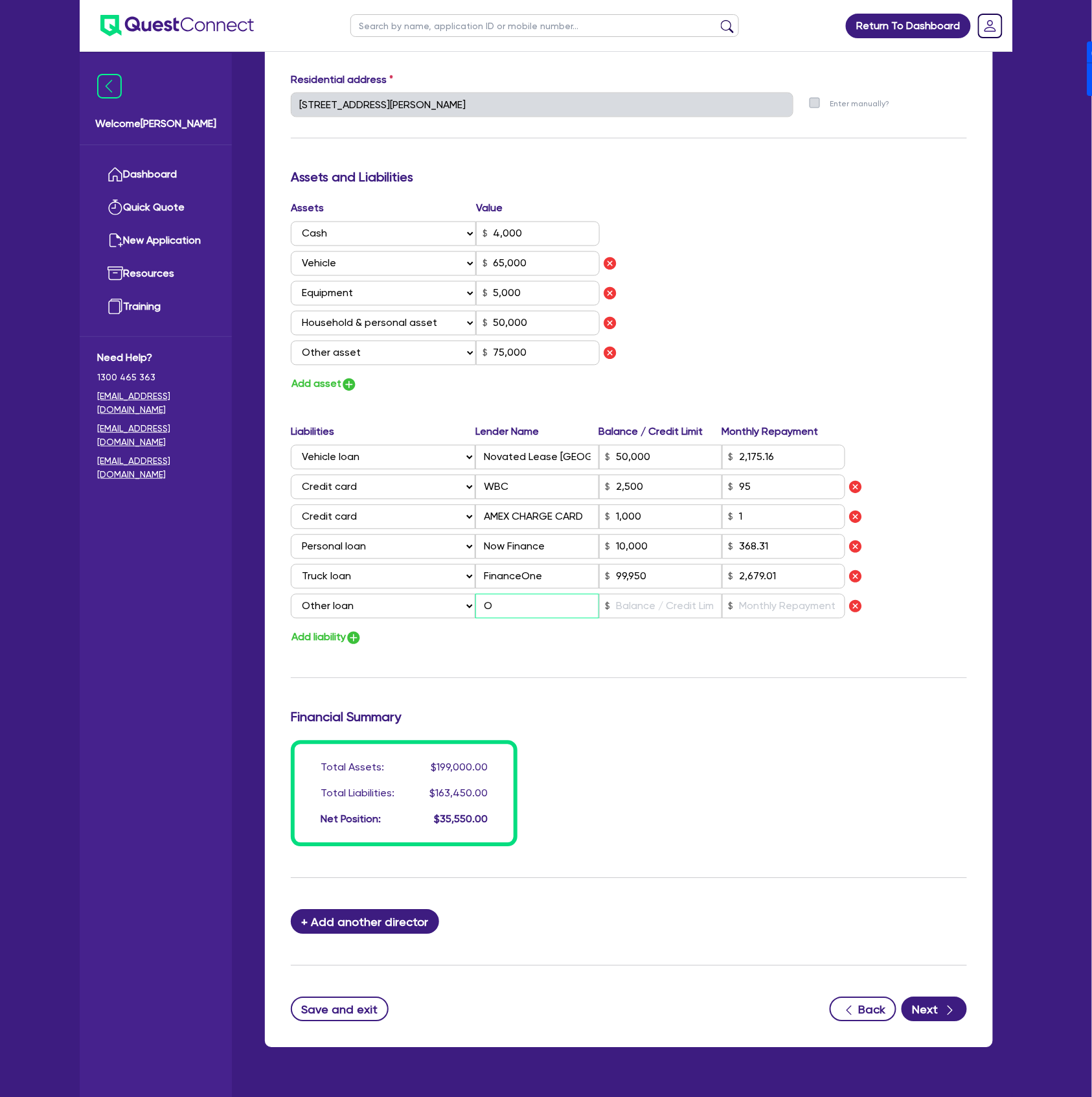
type input "50,000"
type input "2,175.16"
type input "2,500"
type input "1,000"
type input "10,000"
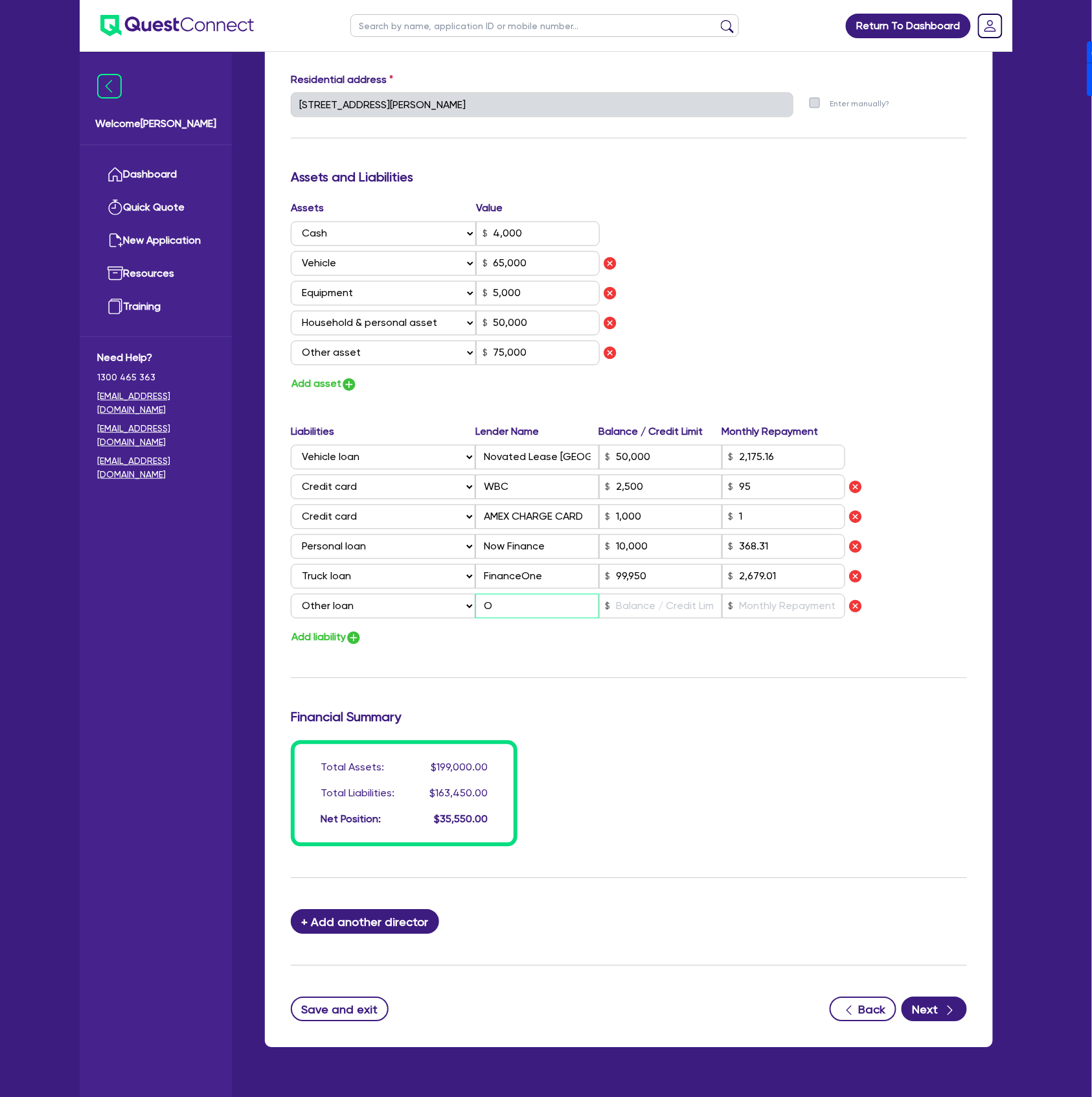
type input "99,950"
type input "2,679.01"
type input "On"
type input "0"
type input "0400 646 303"
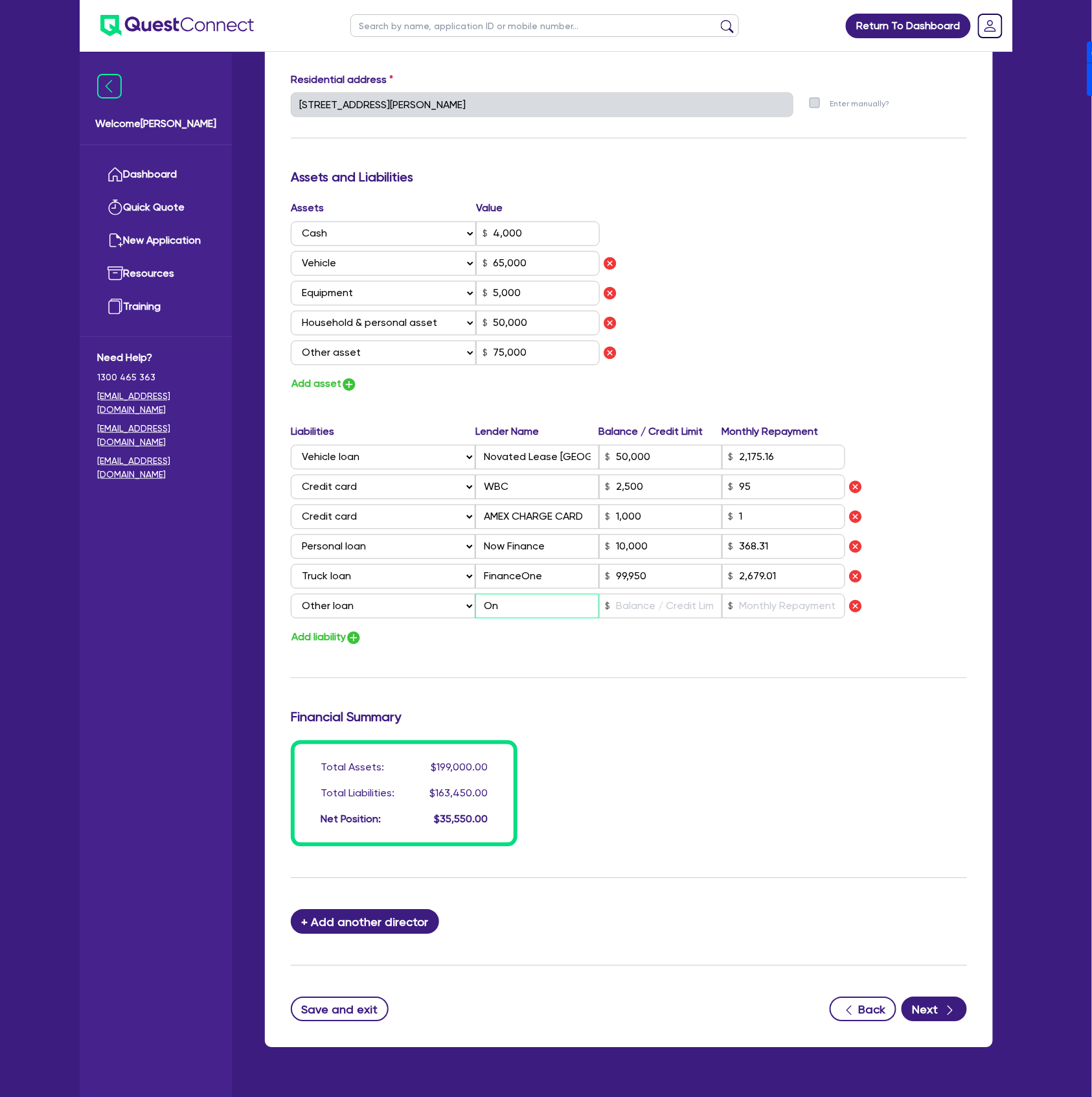
type input "4,000"
type input "65,000"
type input "5,000"
type input "50,000"
type input "75,000"
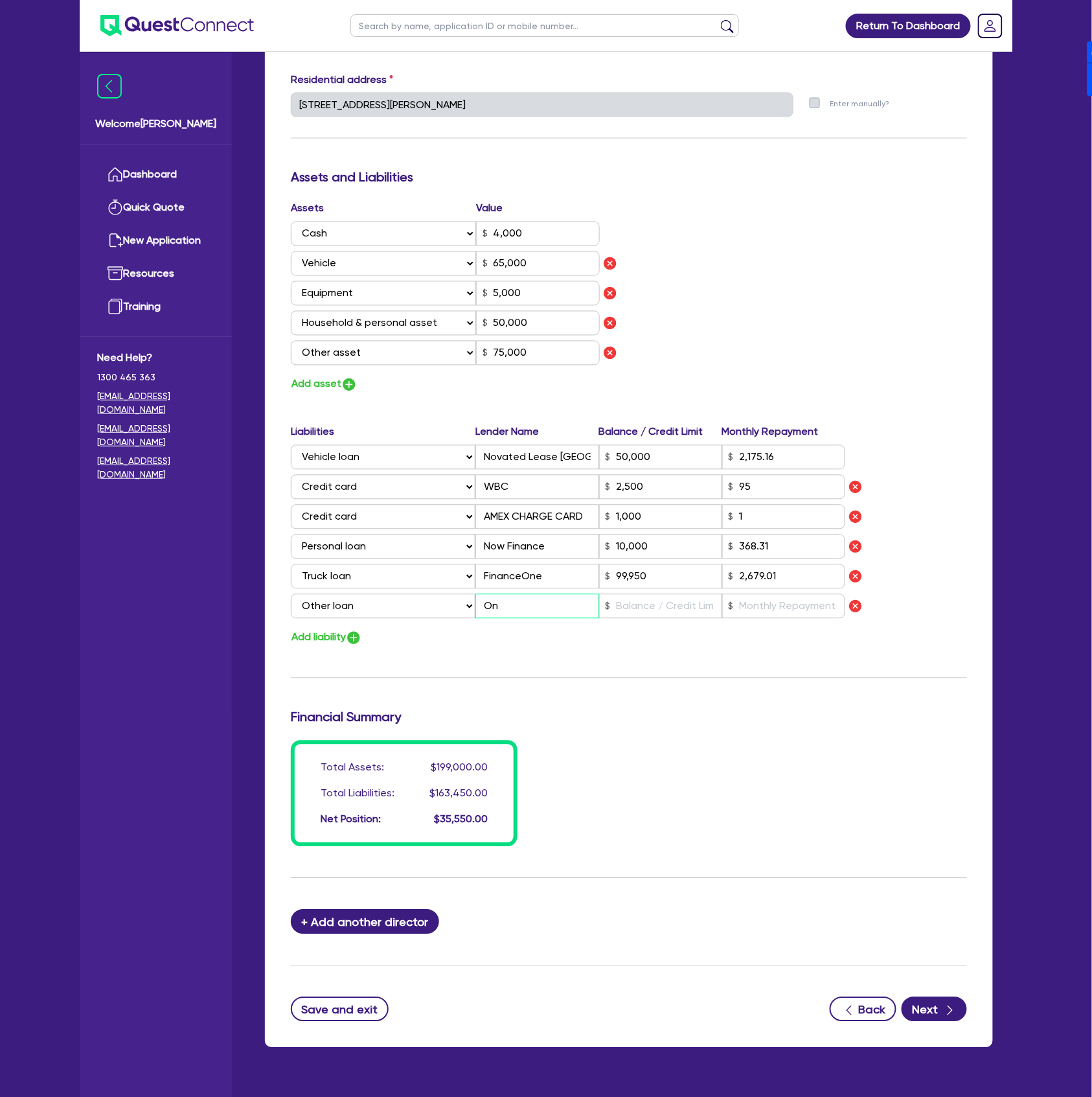
type input "50,000"
type input "2,175.16"
type input "2,500"
type input "1,000"
type input "10,000"
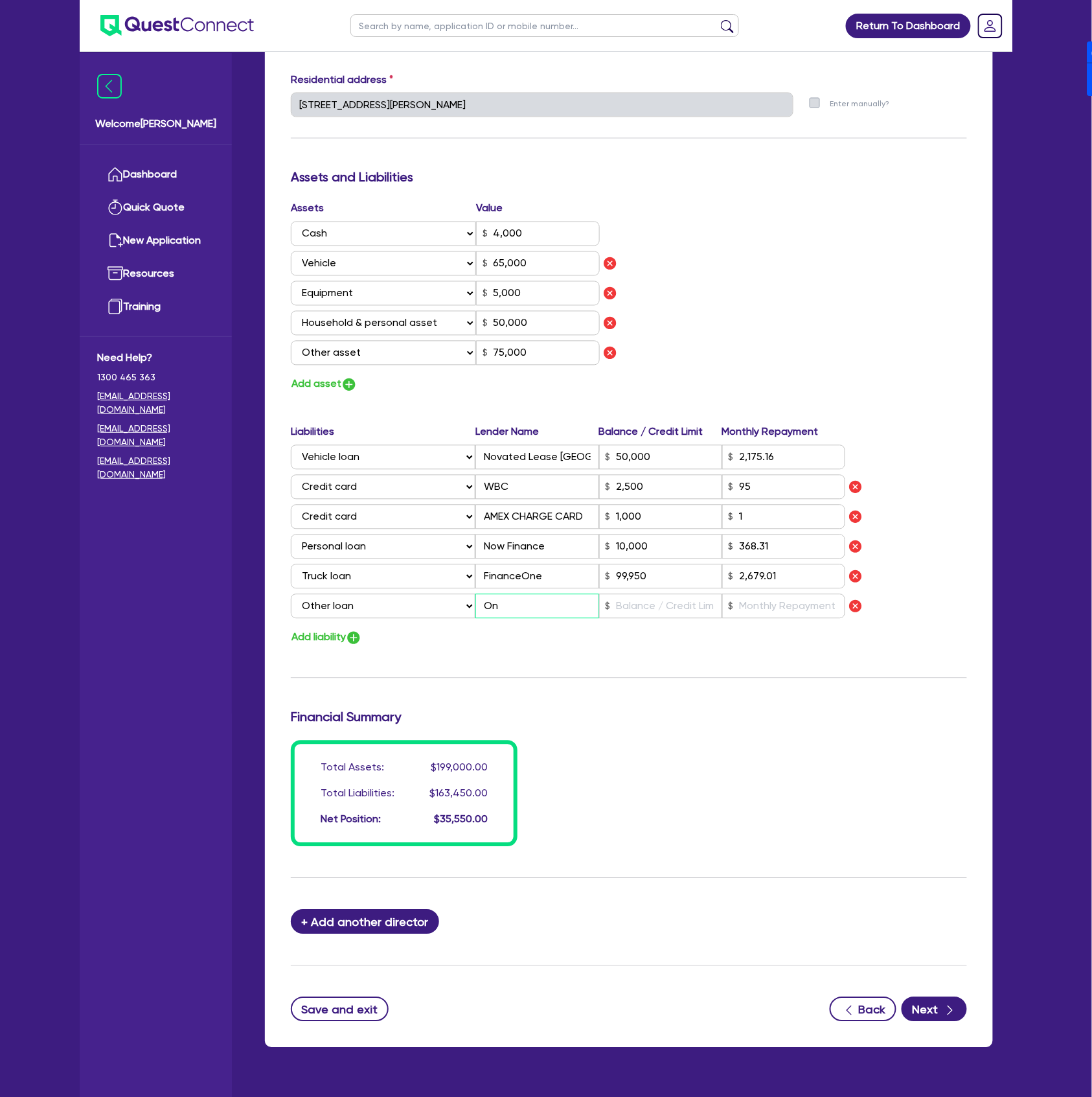
type input "99,950"
type input "2,679.01"
type input "OnD"
type input "0"
type input "0400 646 303"
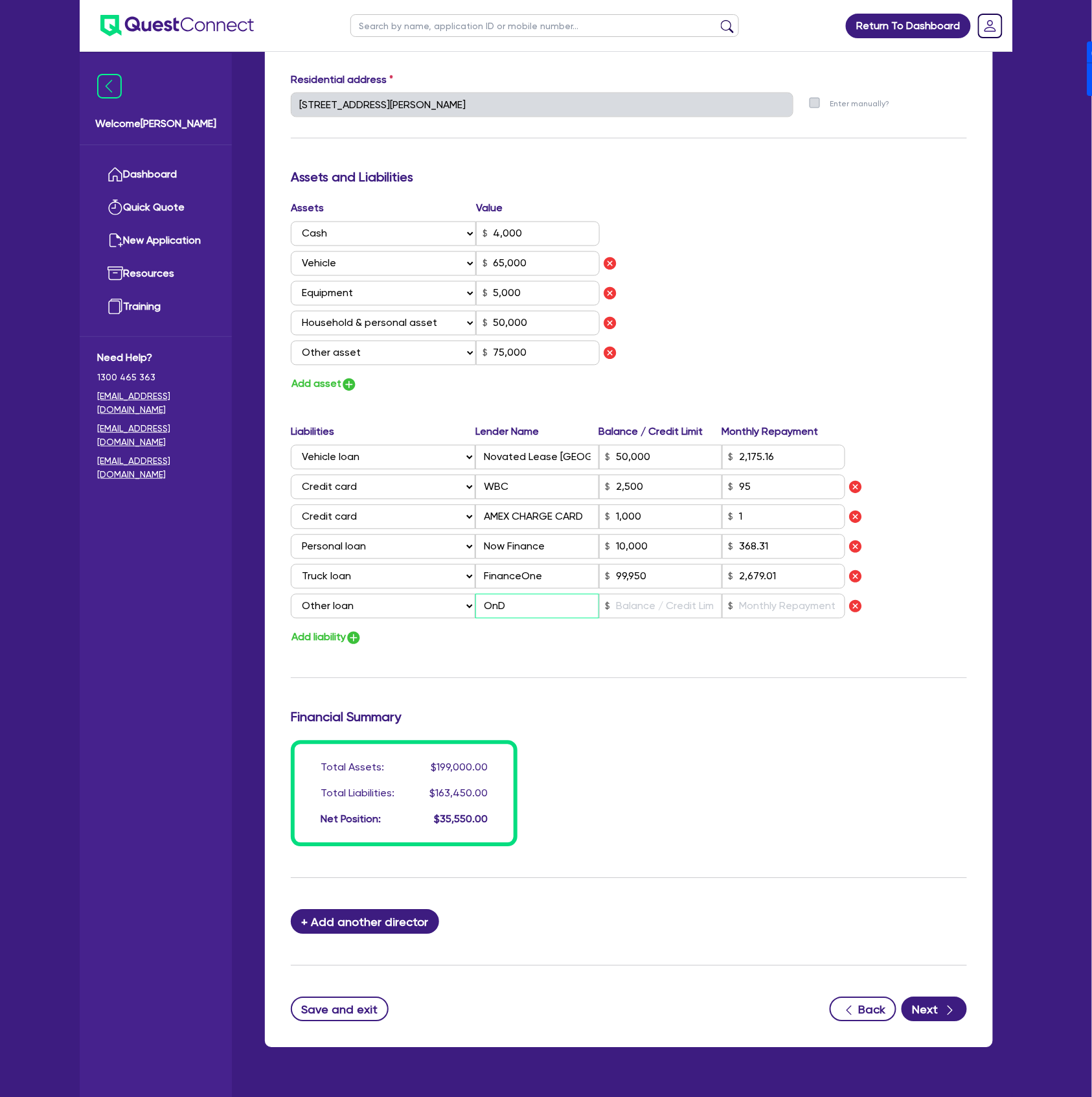
type input "4,000"
type input "65,000"
type input "5,000"
type input "50,000"
type input "75,000"
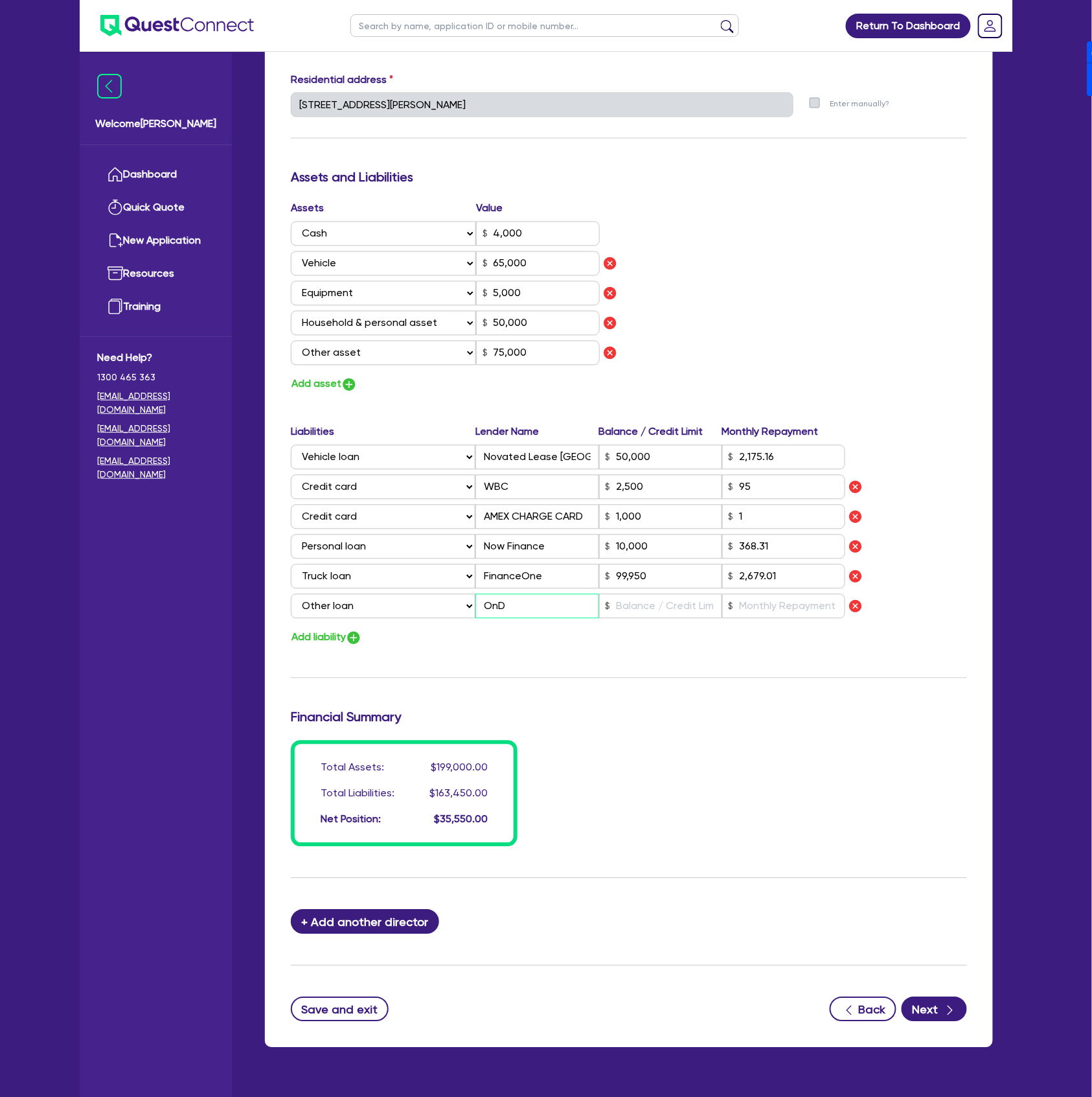
type input "50,000"
type input "2,175.16"
type input "2,500"
type input "1,000"
type input "10,000"
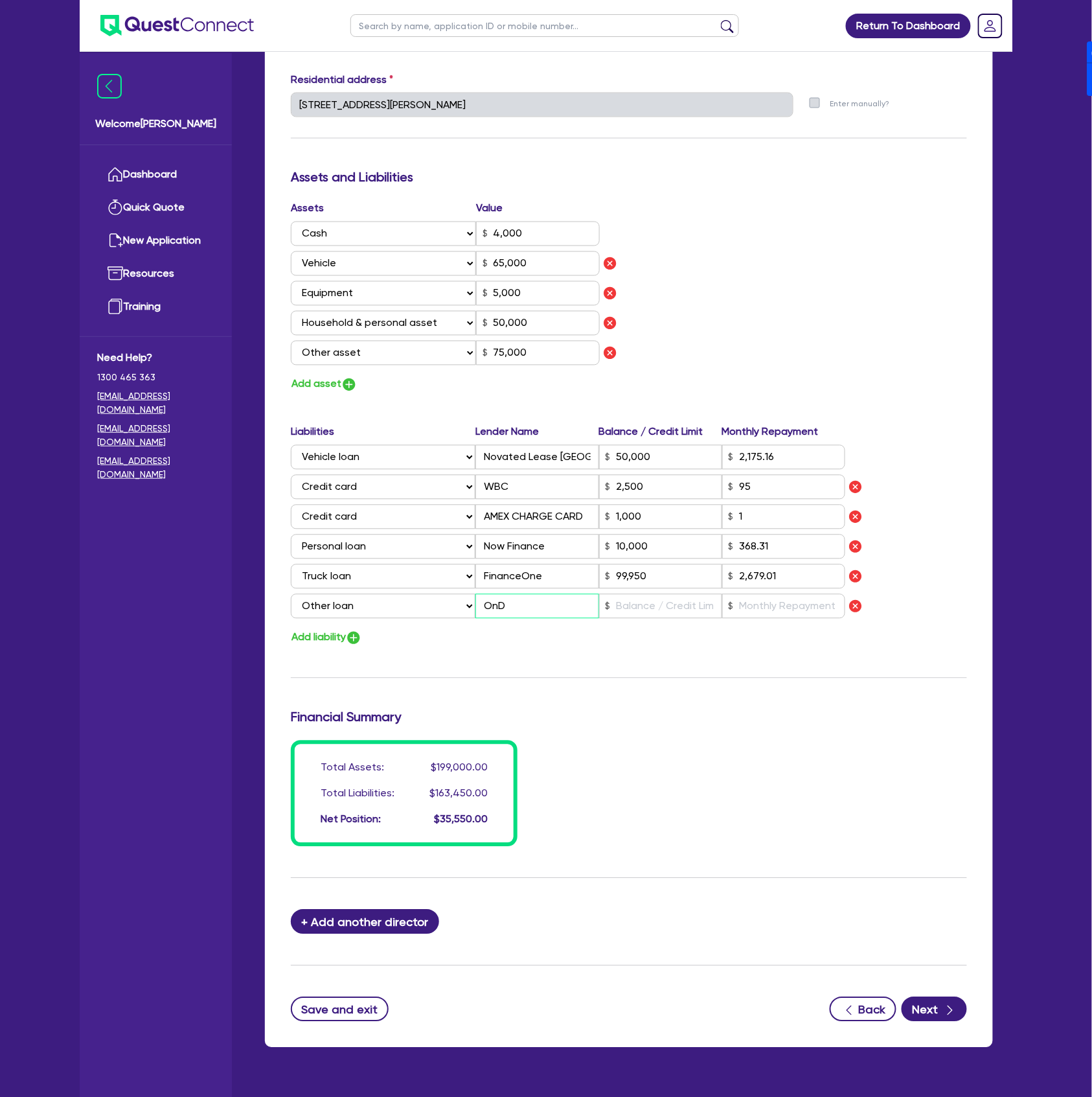
type input "99,950"
type input "2,679.01"
type input "OnDe"
type input "0"
type input "0400 646 303"
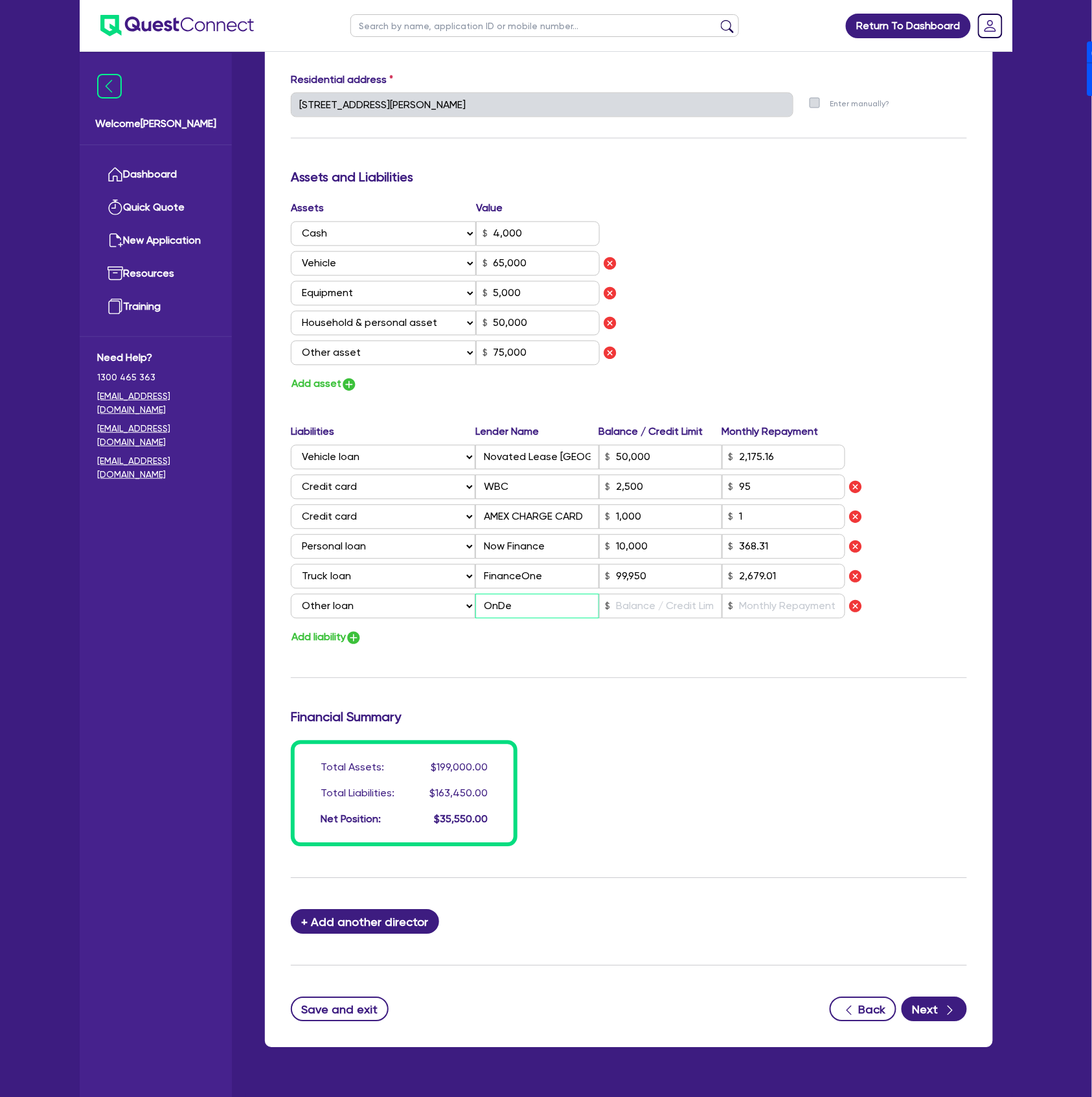
type input "4,000"
type input "65,000"
type input "5,000"
type input "50,000"
type input "75,000"
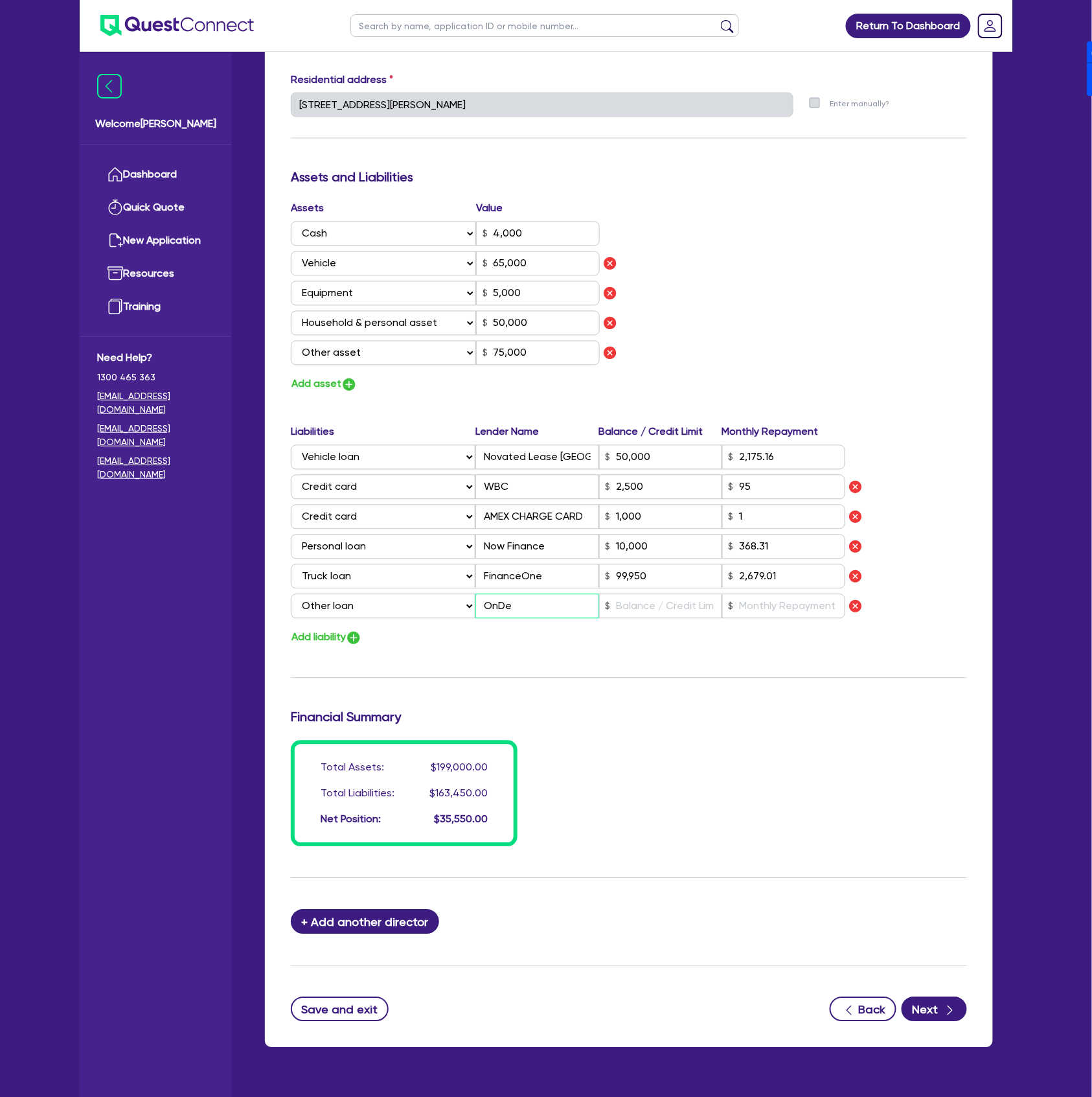
type input "50,000"
type input "2,175.16"
type input "2,500"
type input "1,000"
type input "10,000"
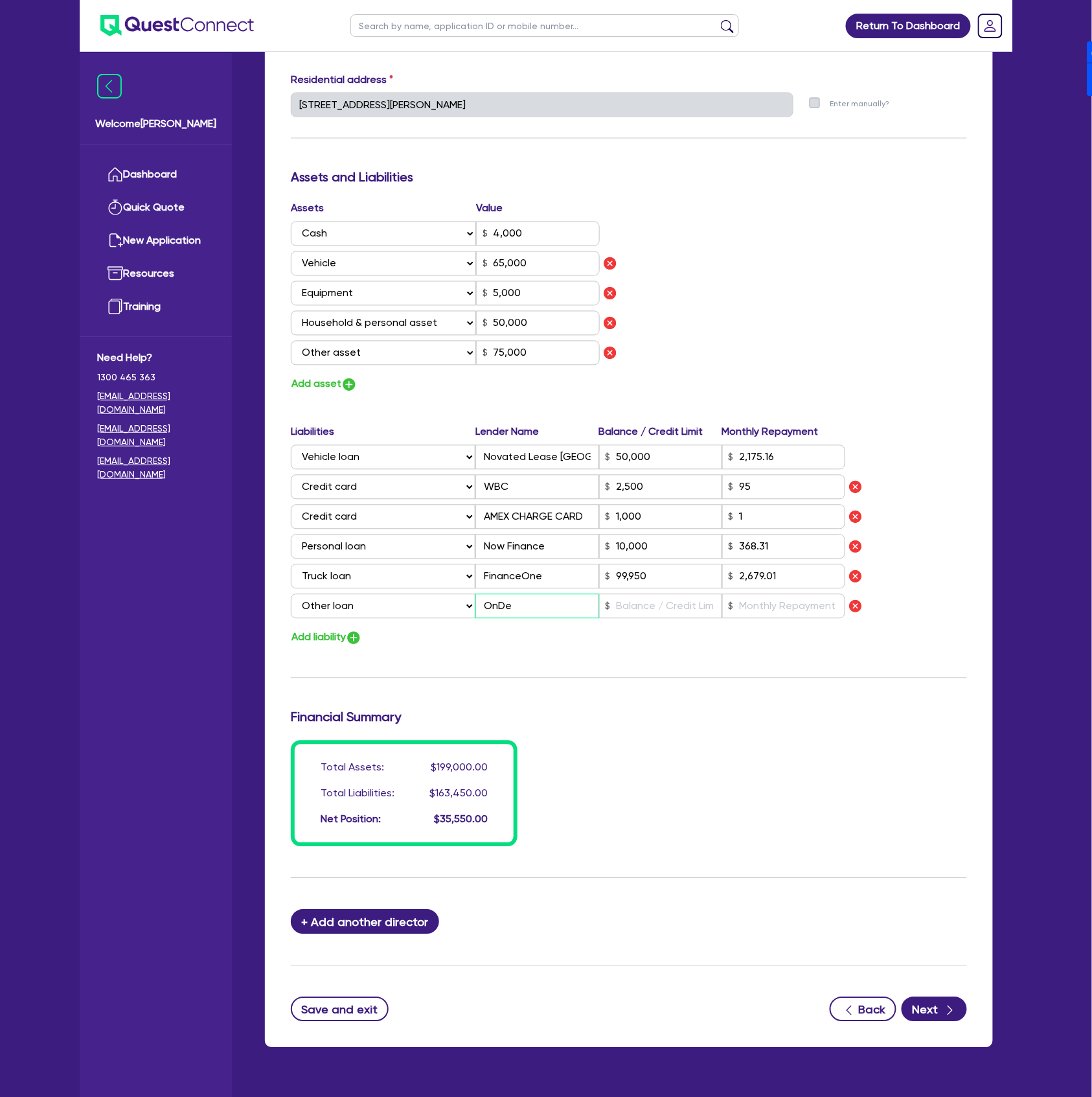
type input "99,950"
type input "2,679.01"
type input "OnDec"
type input "0"
type input "0400 646 303"
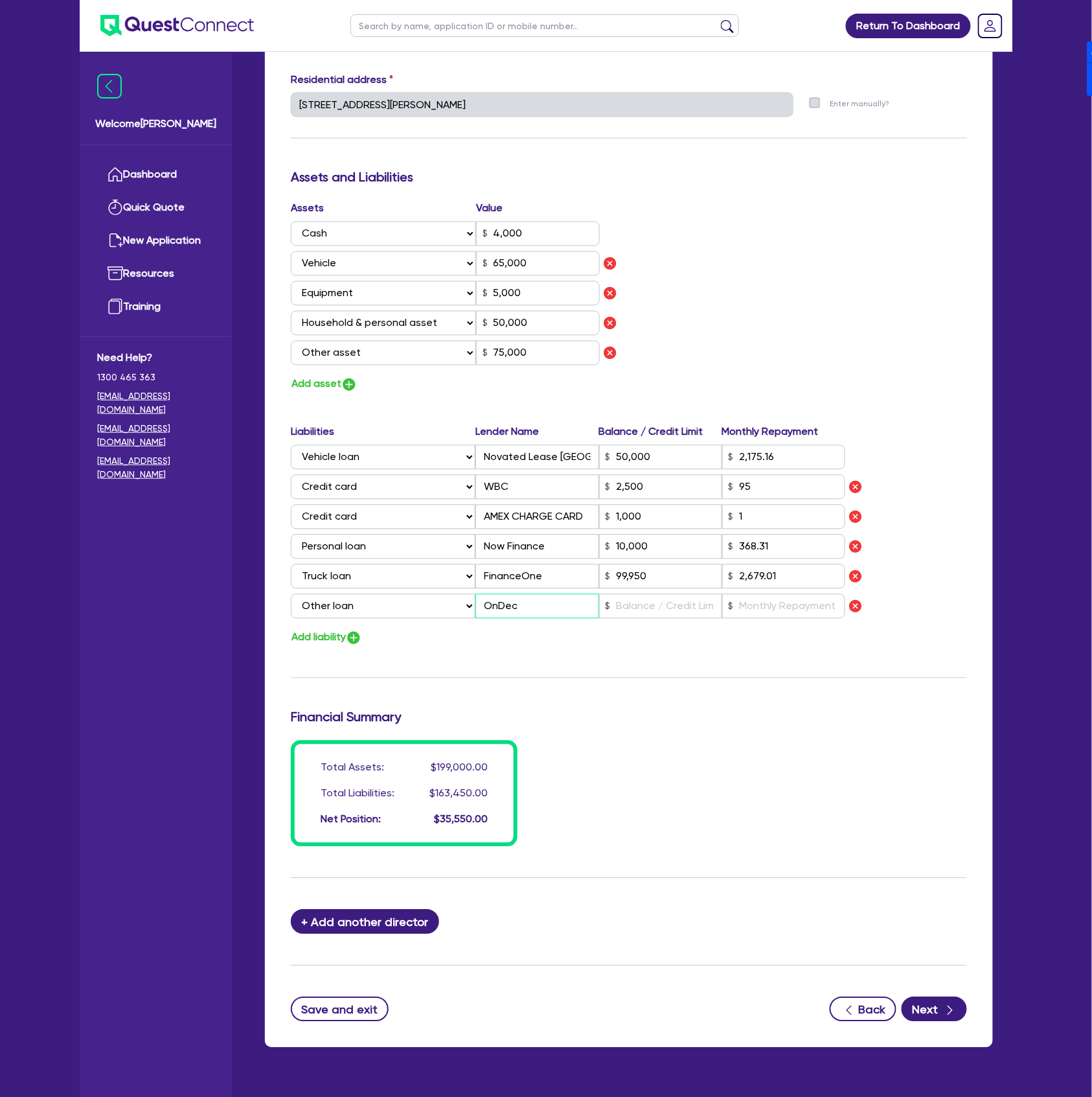
type input "4,000"
type input "65,000"
type input "5,000"
type input "50,000"
type input "75,000"
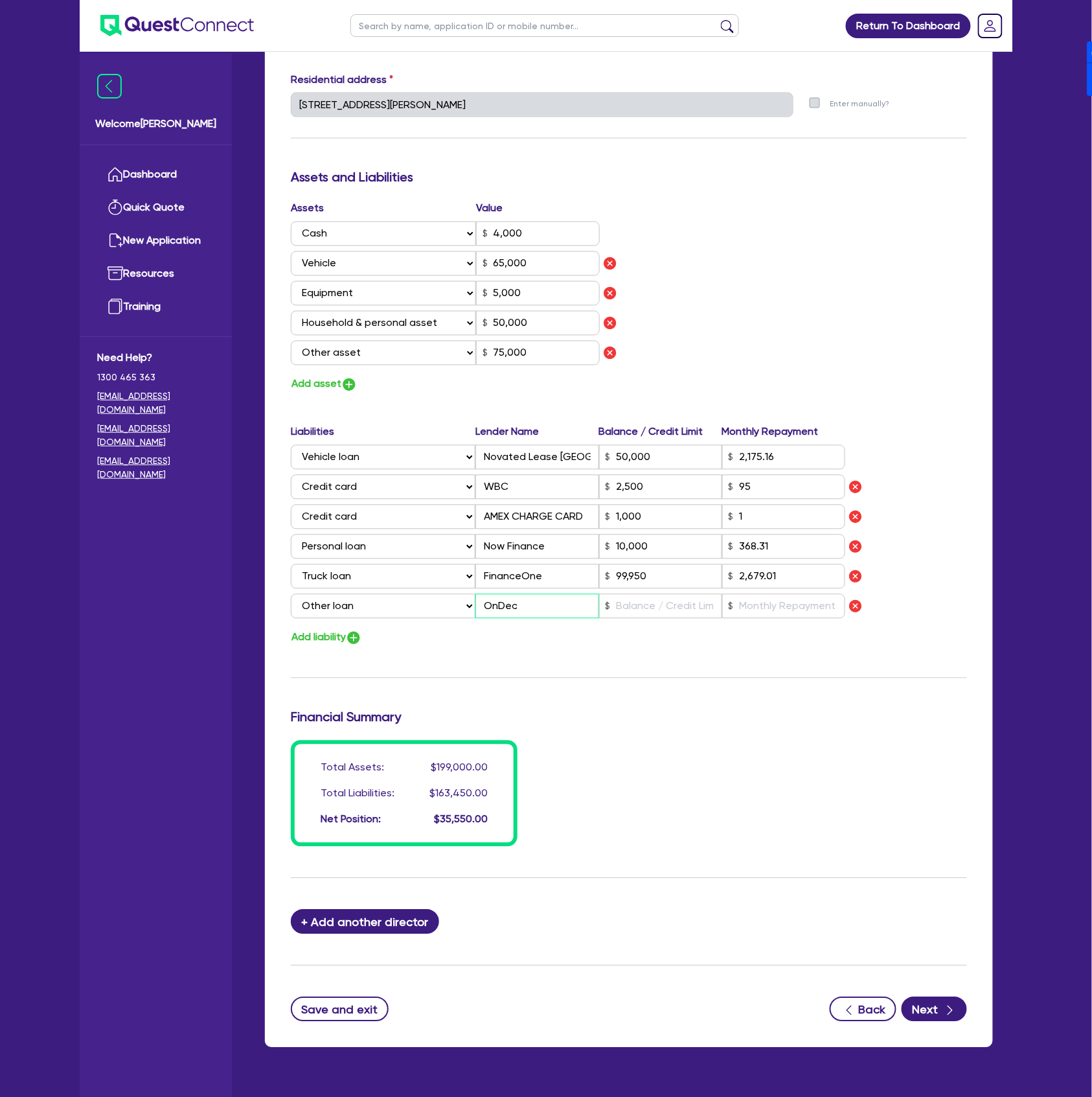
type input "50,000"
type input "2,175.16"
type input "2,500"
type input "1,000"
type input "10,000"
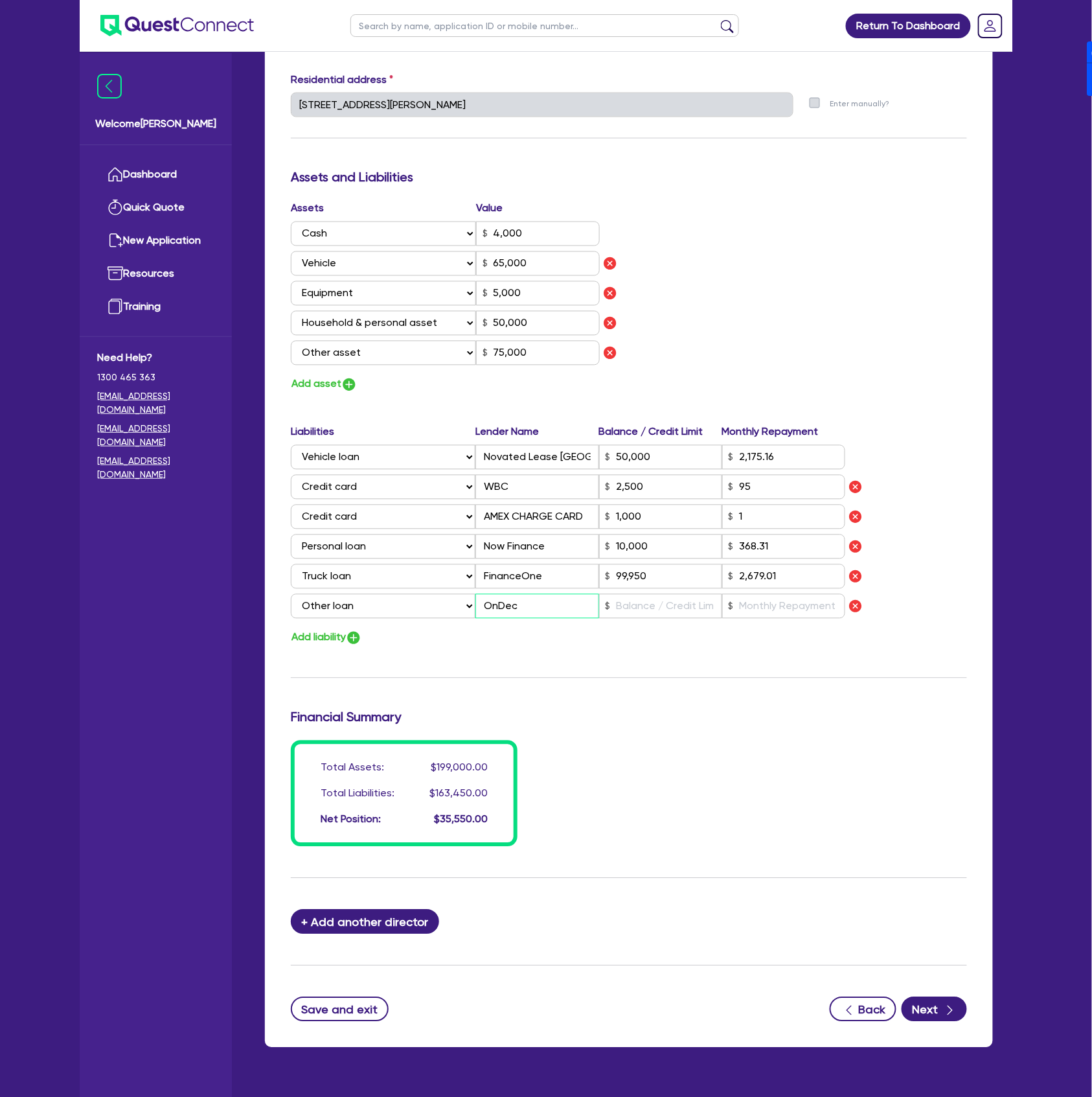
type input "99,950"
type input "2,679.01"
type input "[PERSON_NAME]"
type input "0"
type input "0400 646 303"
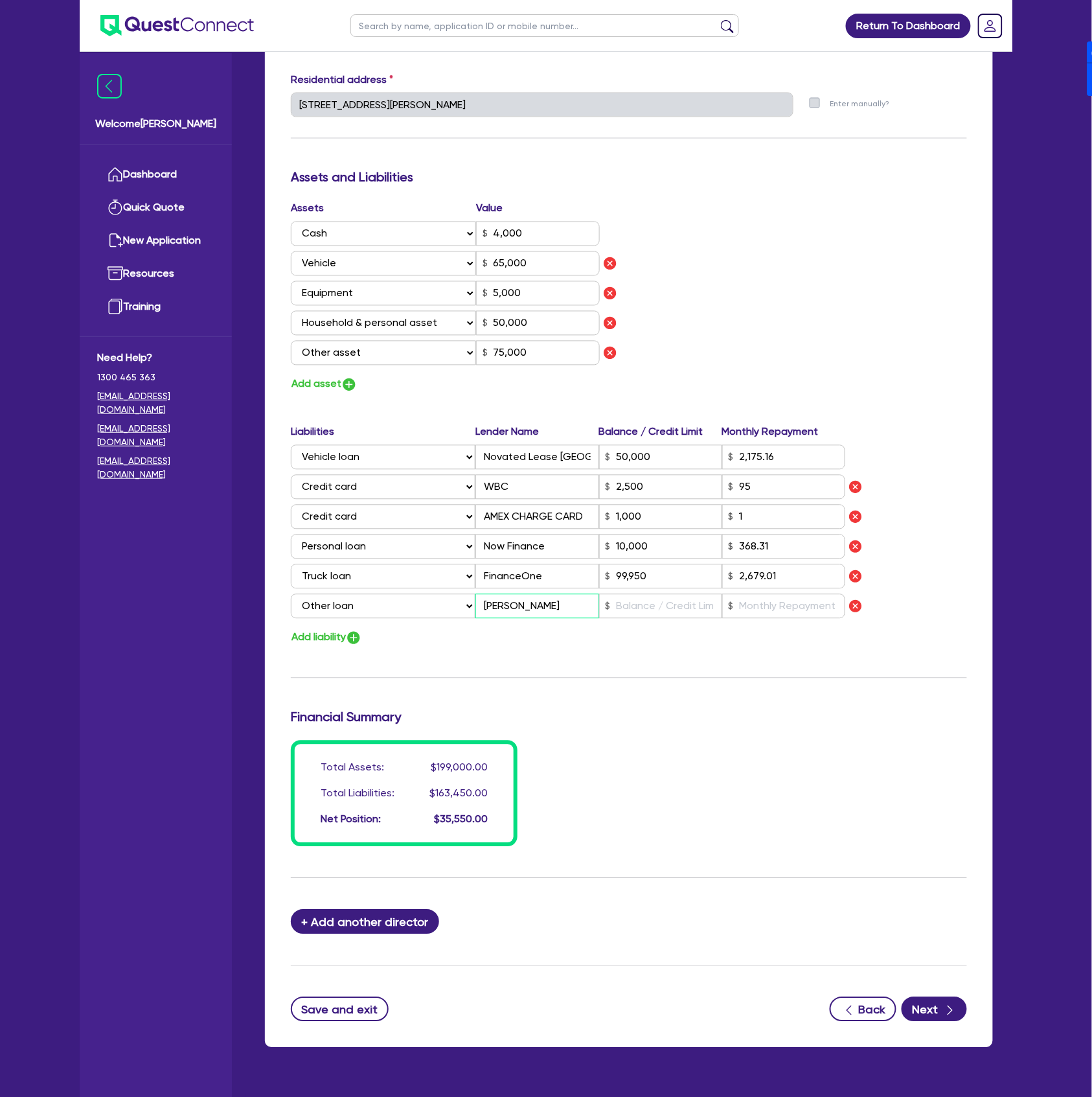
type input "4,000"
type input "65,000"
type input "5,000"
type input "50,000"
type input "75,000"
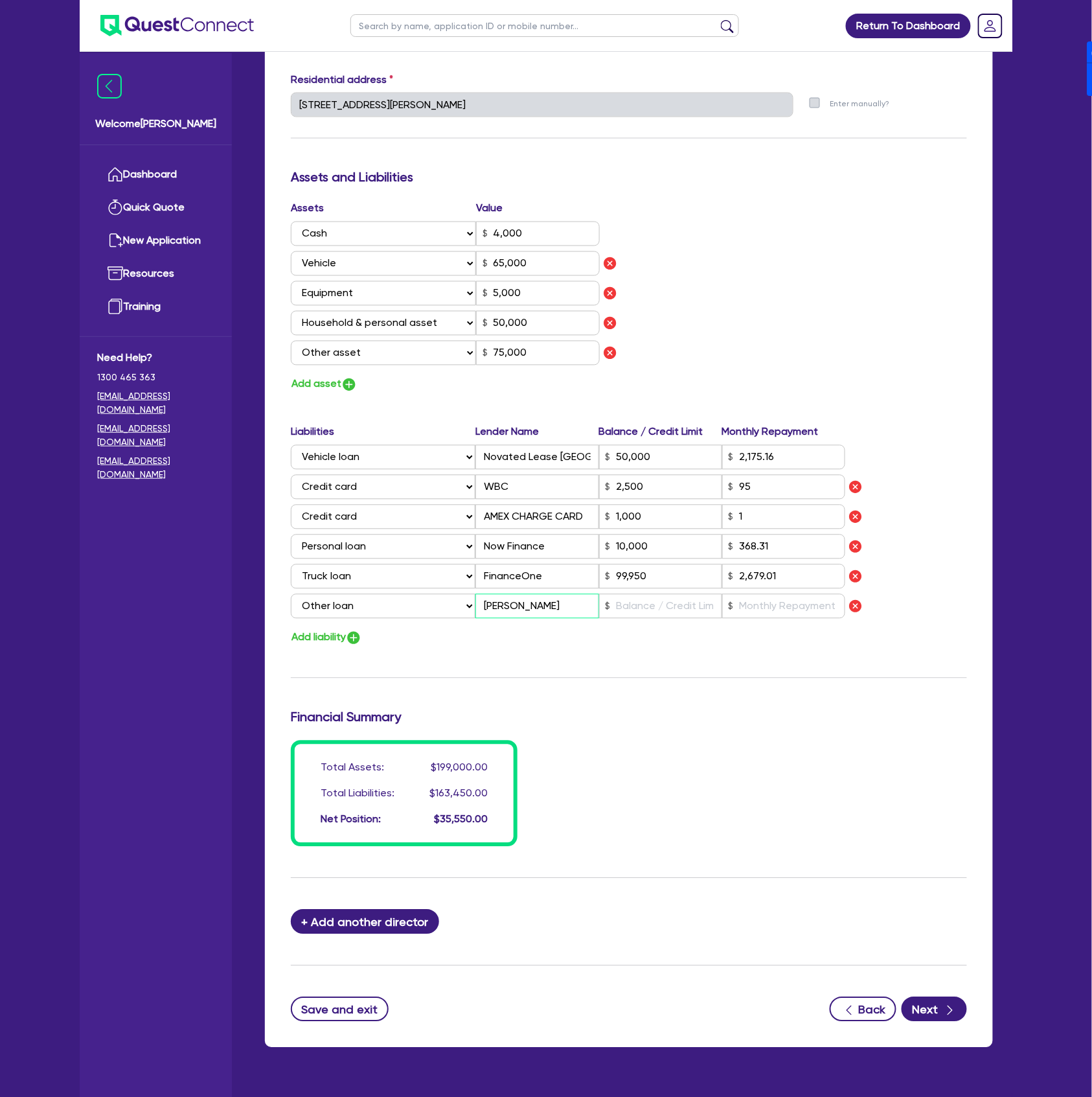
type input "50,000"
type input "2,175.16"
type input "2,500"
type input "1,000"
type input "10,000"
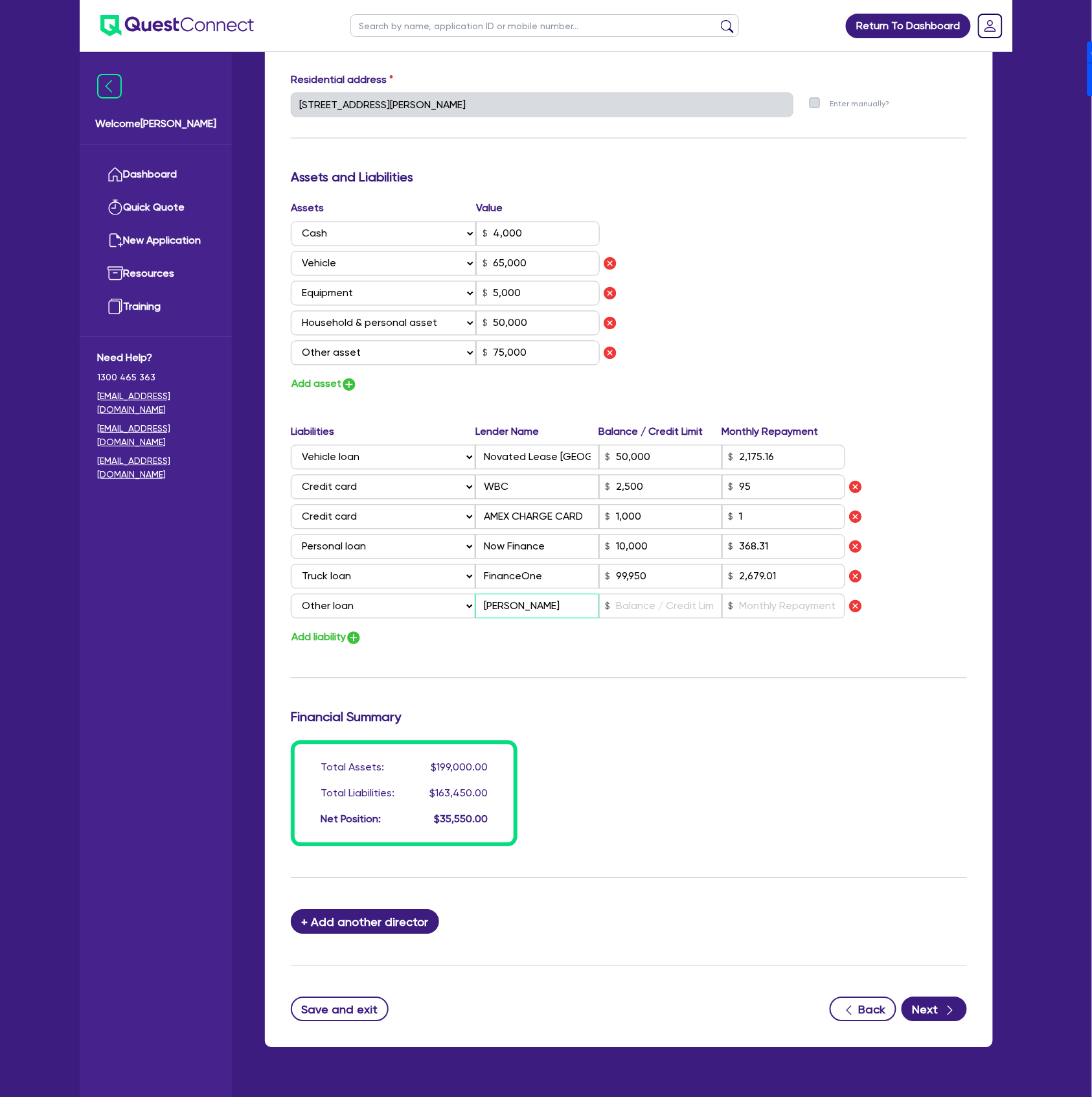
type input "99,950"
type input "2,679.01"
type input "[PERSON_NAME]"
type input "0"
type input "0400 646 303"
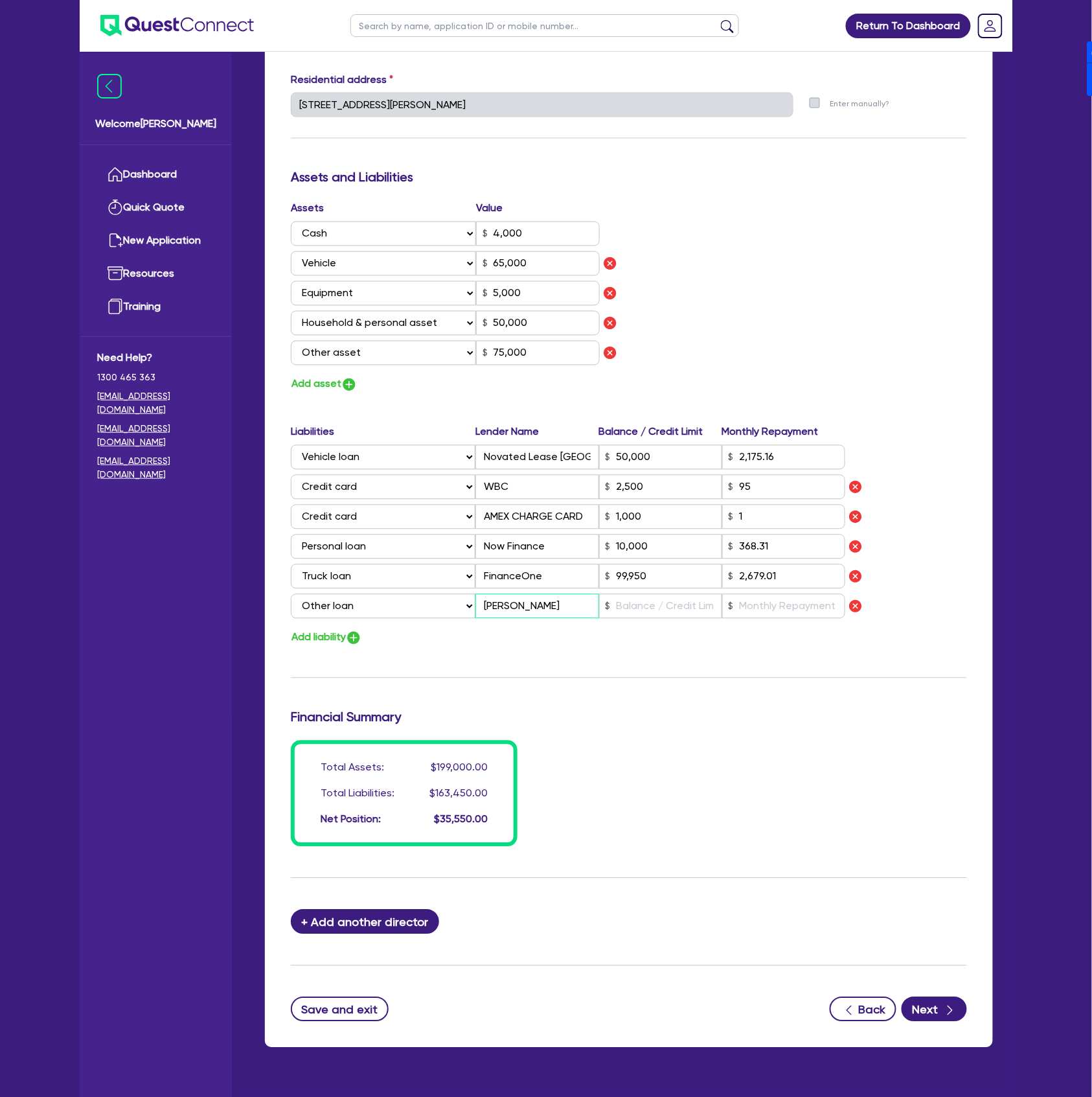
type input "4,000"
type input "65,000"
type input "5,000"
type input "50,000"
type input "75,000"
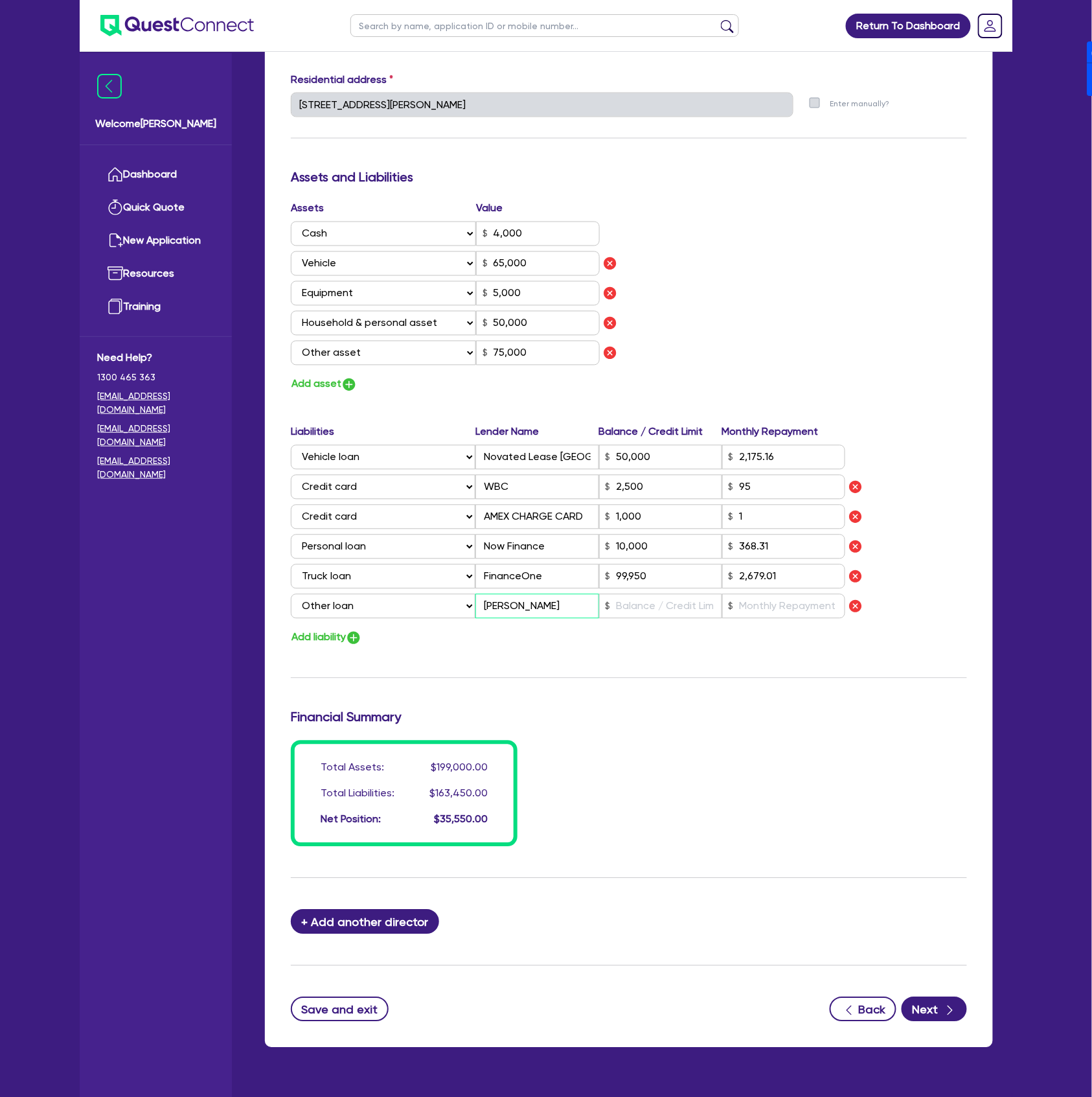
type input "50,000"
type input "2,175.16"
type input "2,500"
type input "1,000"
type input "10,000"
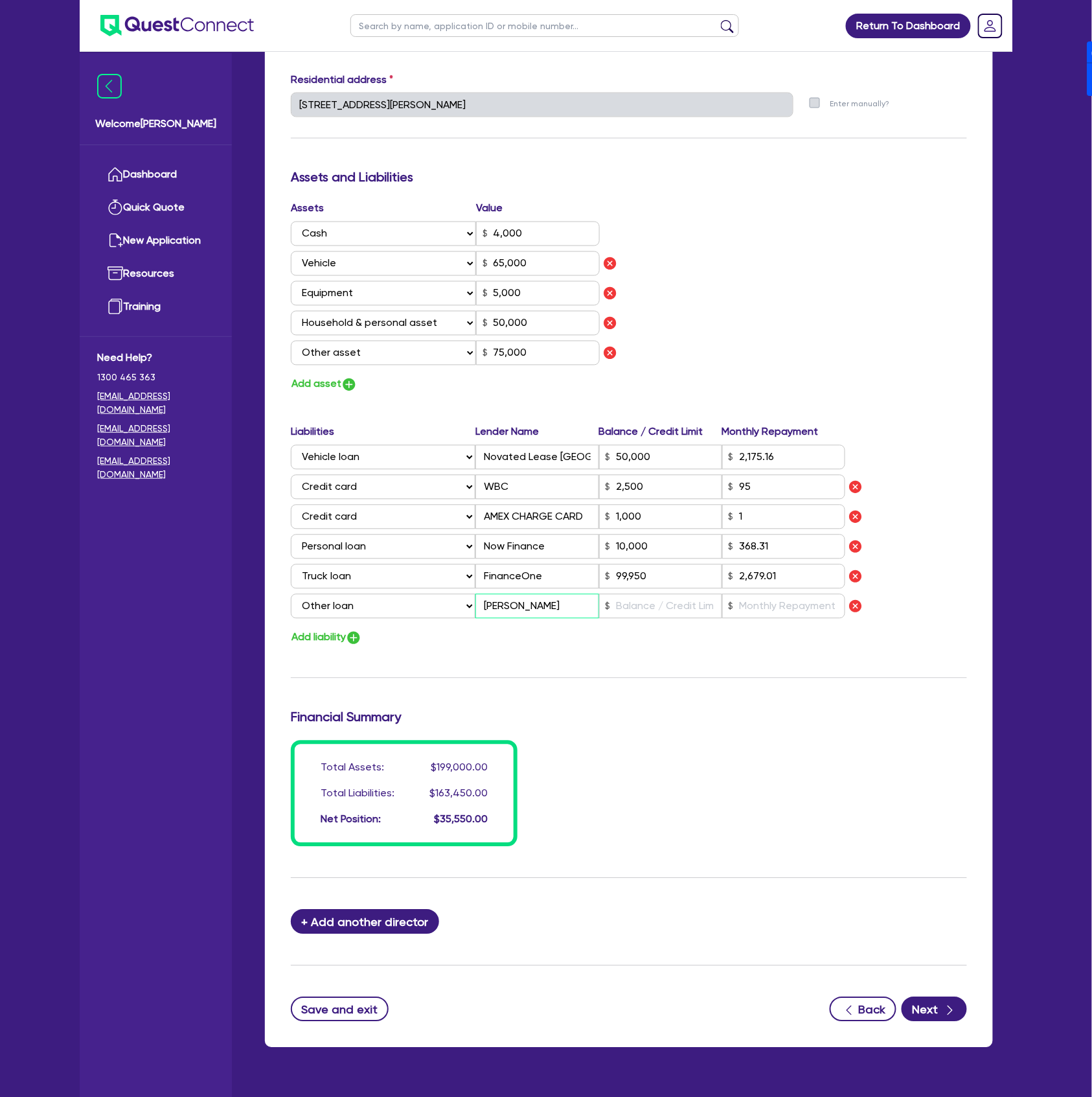
type input "99,950"
type input "2,679.01"
type input "[PERSON_NAME] ("
type input "0"
type input "0400 646 303"
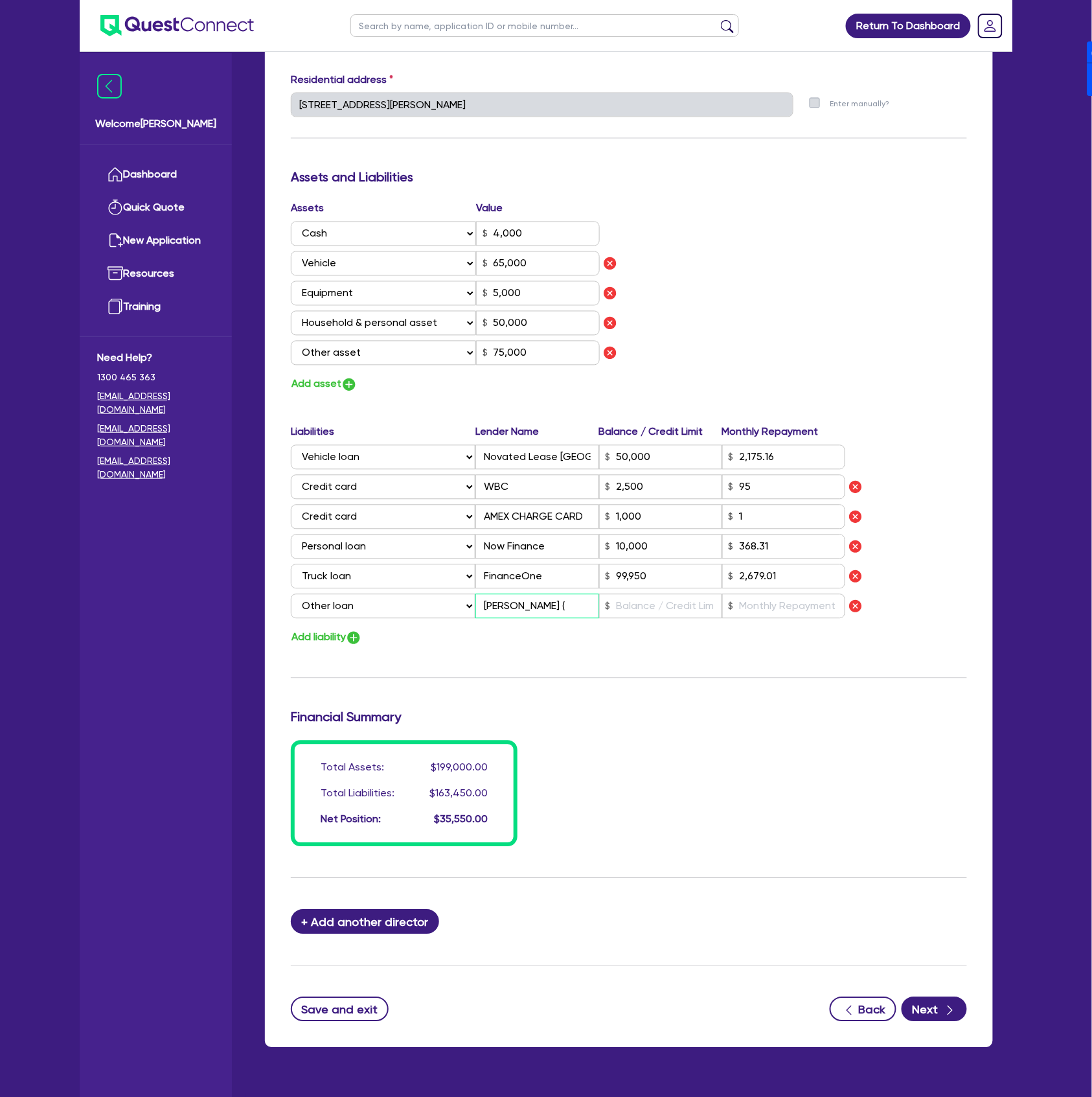
type input "4,000"
type input "65,000"
type input "5,000"
type input "50,000"
type input "75,000"
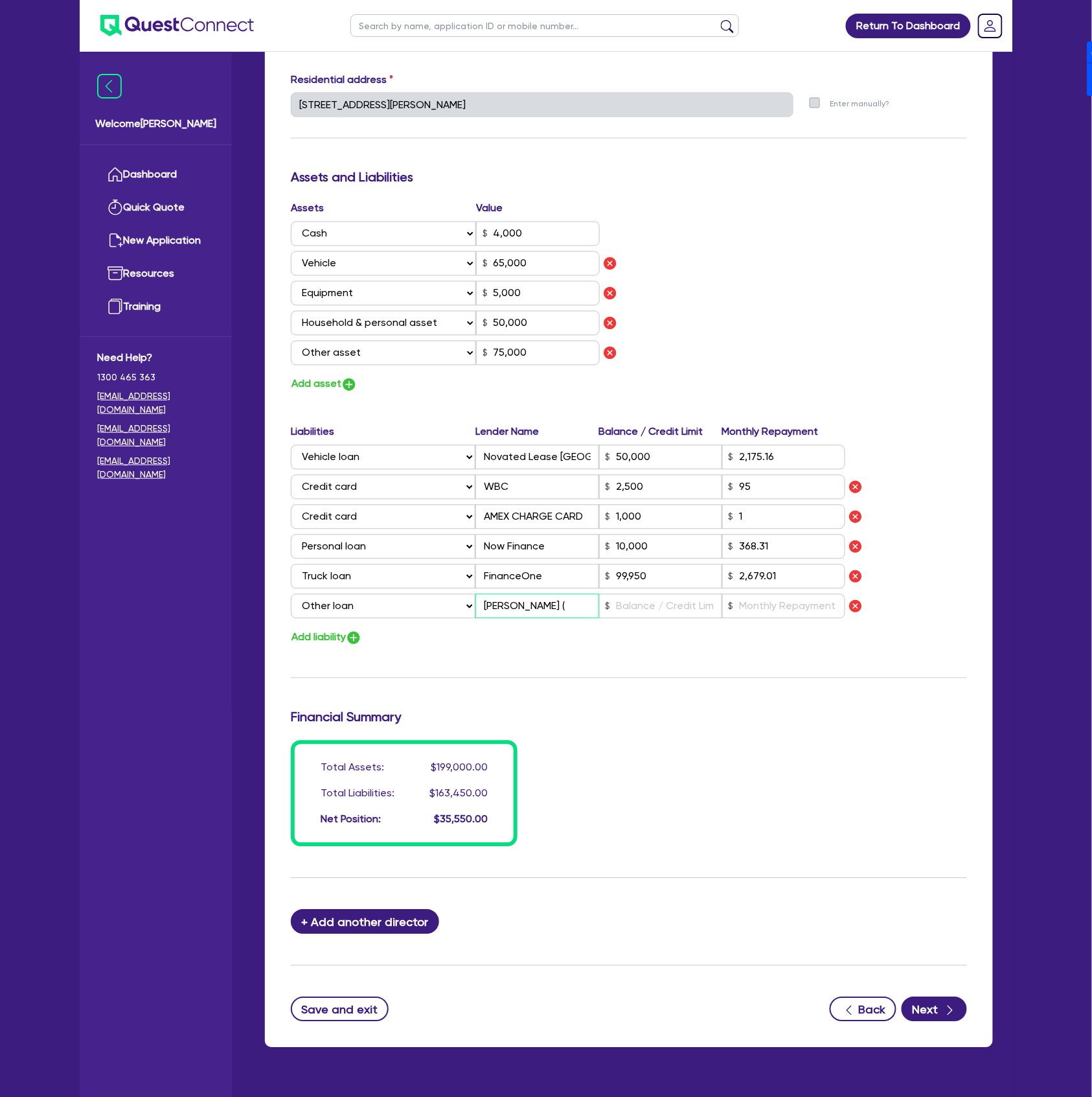
type input "50,000"
type input "2,175.16"
type input "2,500"
type input "1,000"
type input "10,000"
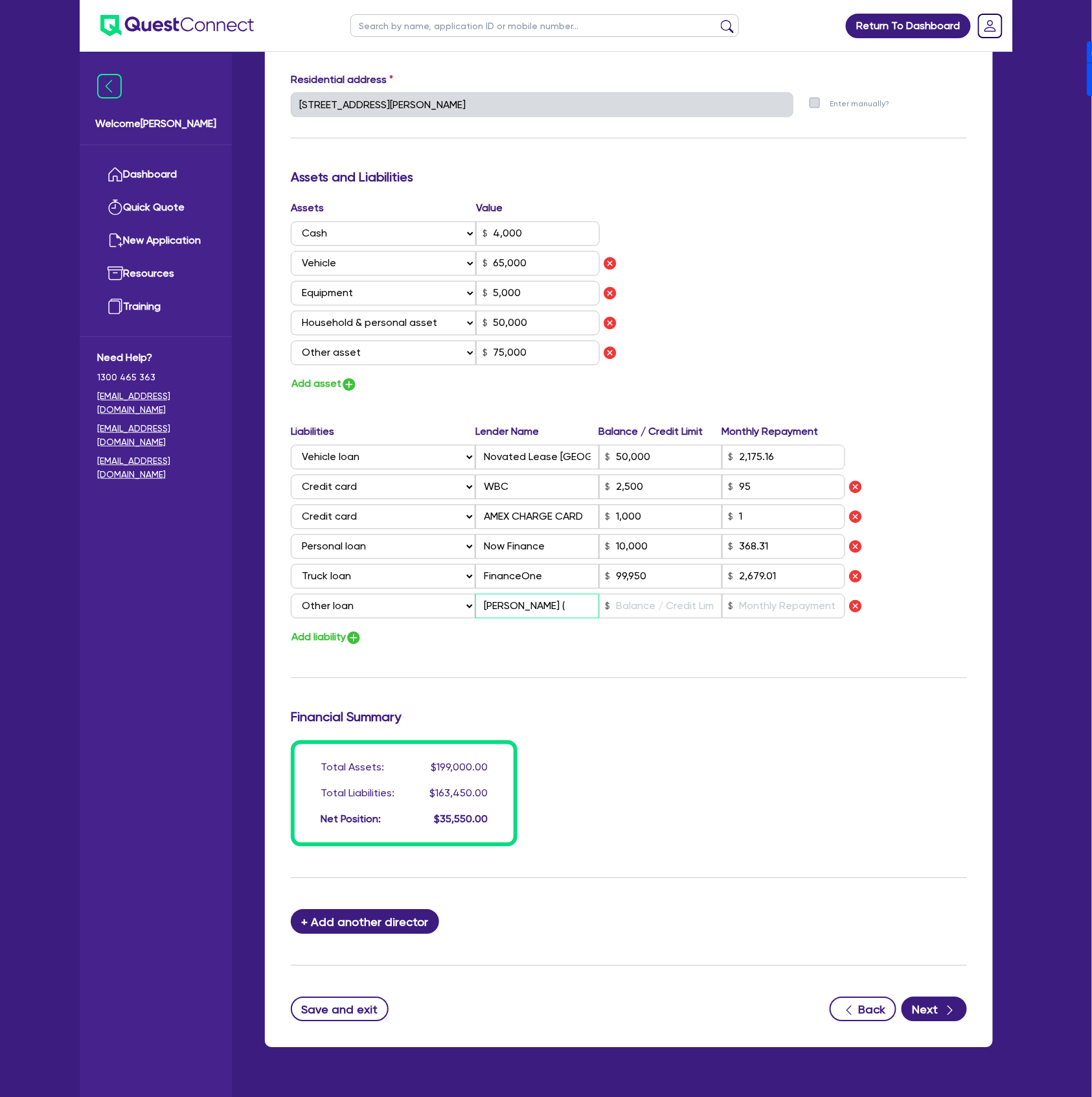
type input "99,950"
type input "2,679.01"
type input "[PERSON_NAME] (B"
type input "0"
type input "0400 646 303"
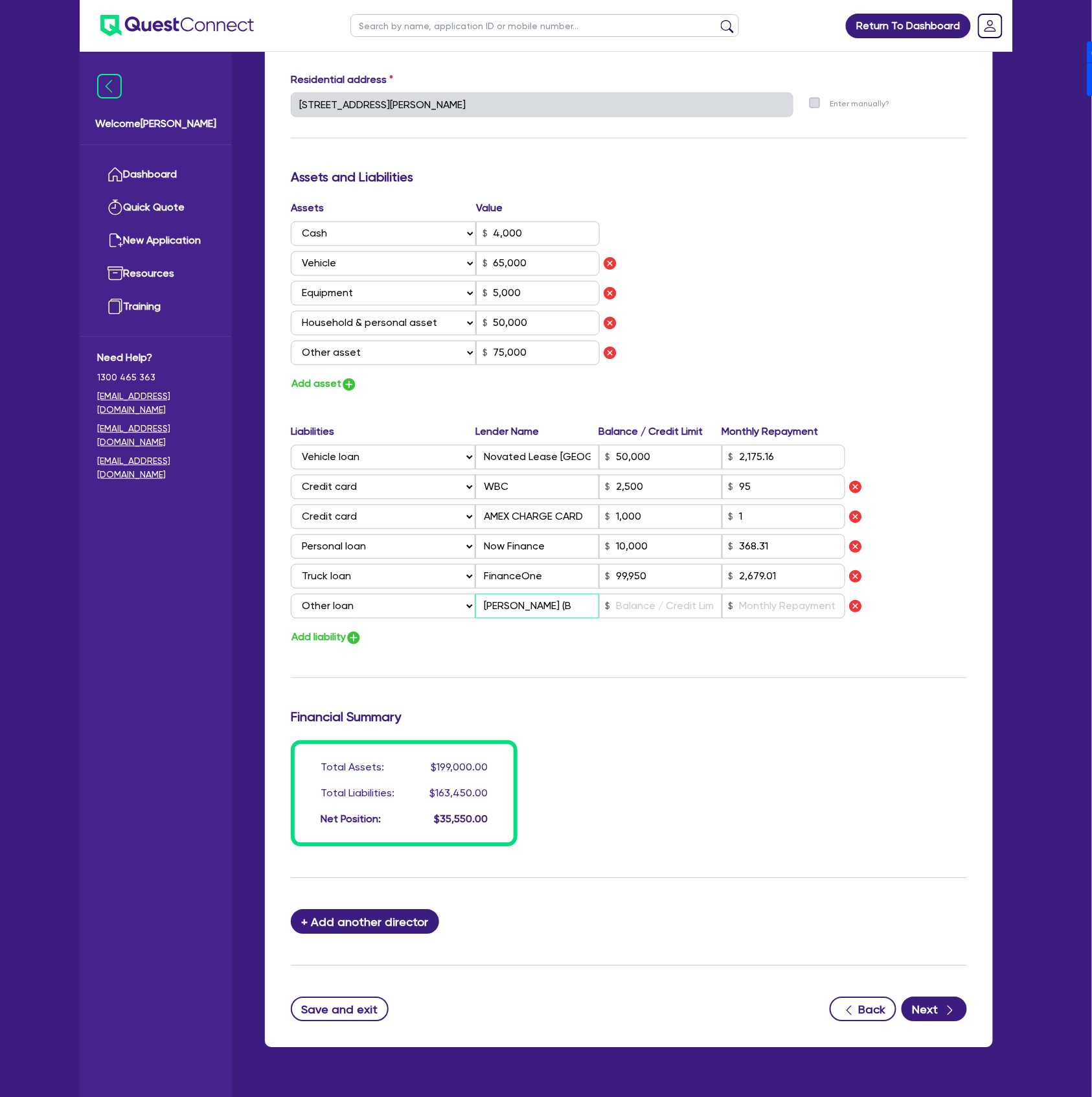
type input "4,000"
type input "65,000"
type input "5,000"
type input "50,000"
type input "75,000"
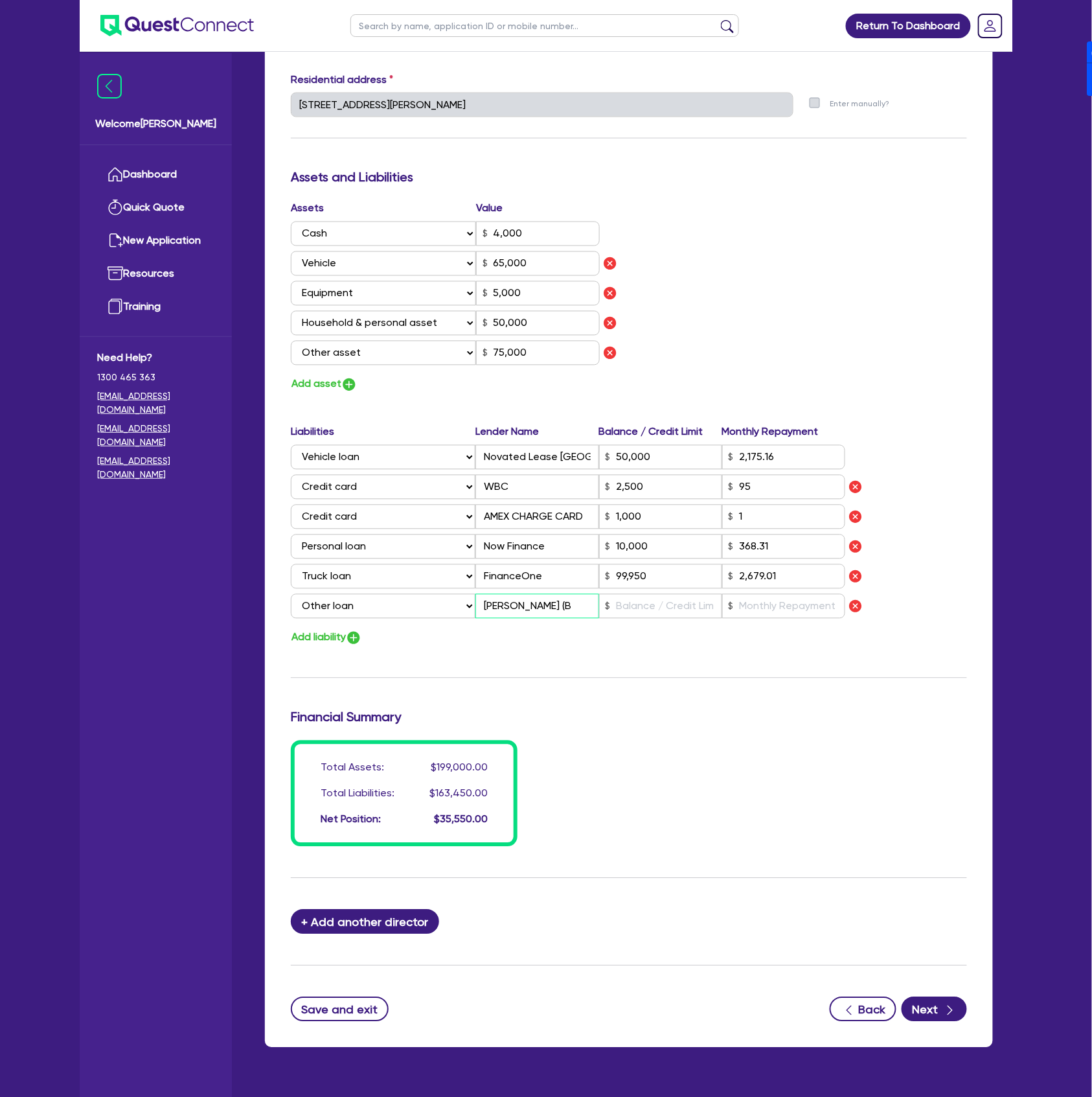
type input "50,000"
type input "2,175.16"
click at [892, 715] on h3 "Financial Summary" at bounding box center [629, 717] width 676 height 16
click at [949, 1014] on icon "button" at bounding box center [951, 1011] width 13 height 13
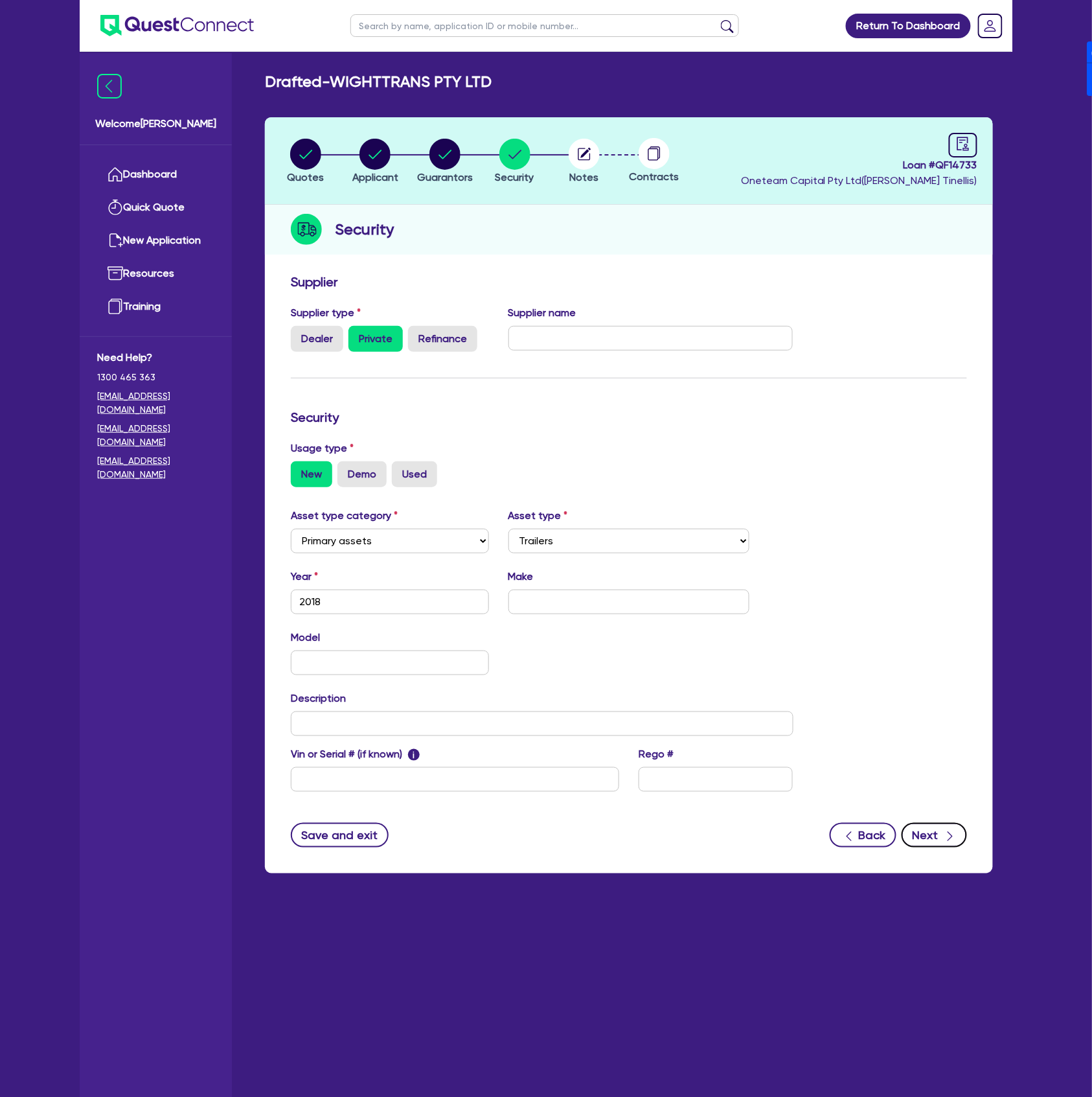
click at [956, 830] on icon "button" at bounding box center [951, 836] width 13 height 13
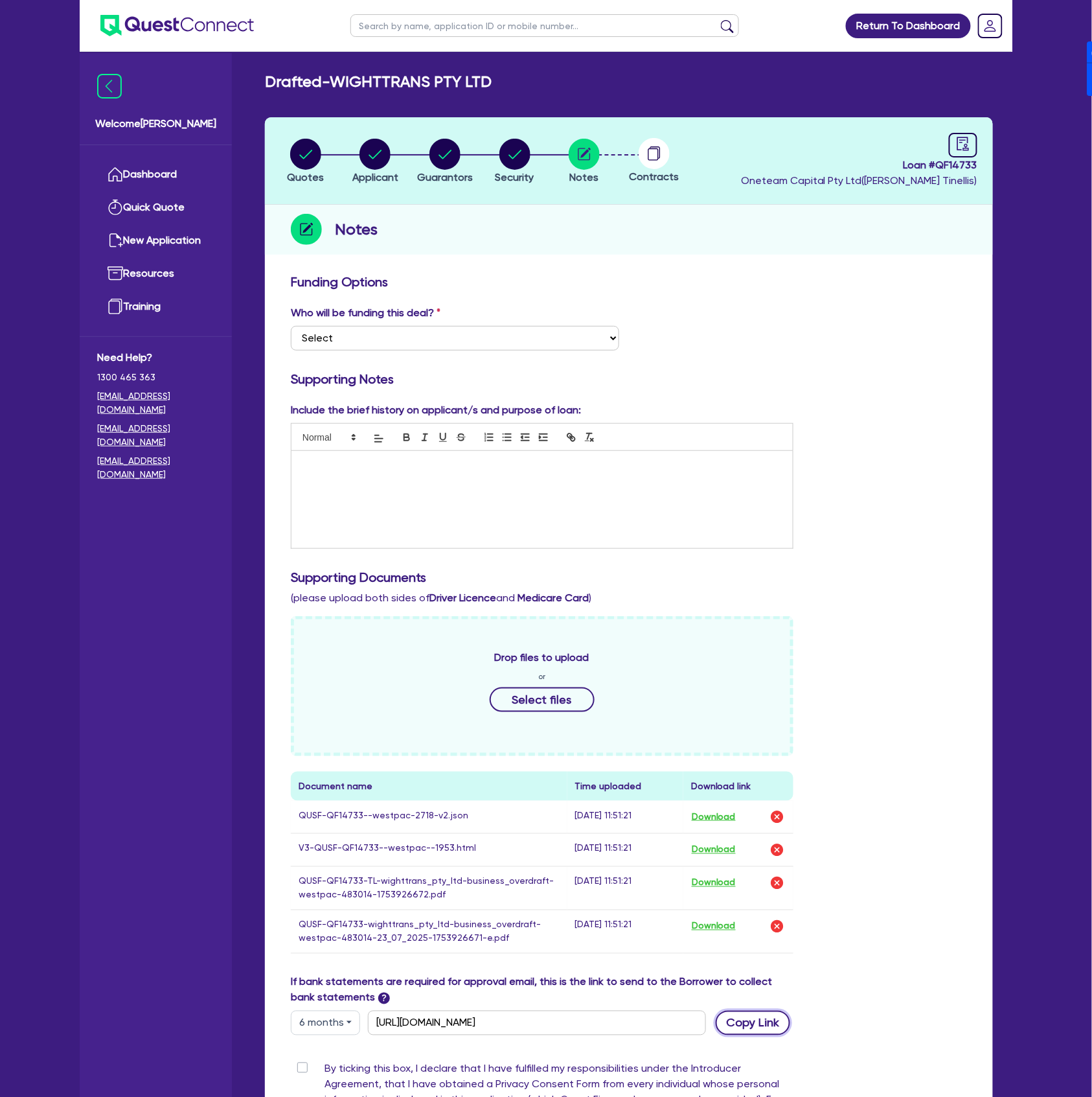
click at [745, 1025] on button "Copy Link" at bounding box center [753, 1023] width 75 height 24
click at [322, 1028] on button "6 months" at bounding box center [325, 1023] width 69 height 24
click at [347, 956] on link "3 months" at bounding box center [342, 944] width 102 height 24
click at [755, 1030] on button "Copy Link" at bounding box center [753, 1023] width 75 height 24
click at [965, 167] on span "Loan # QF14733" at bounding box center [859, 165] width 237 height 16
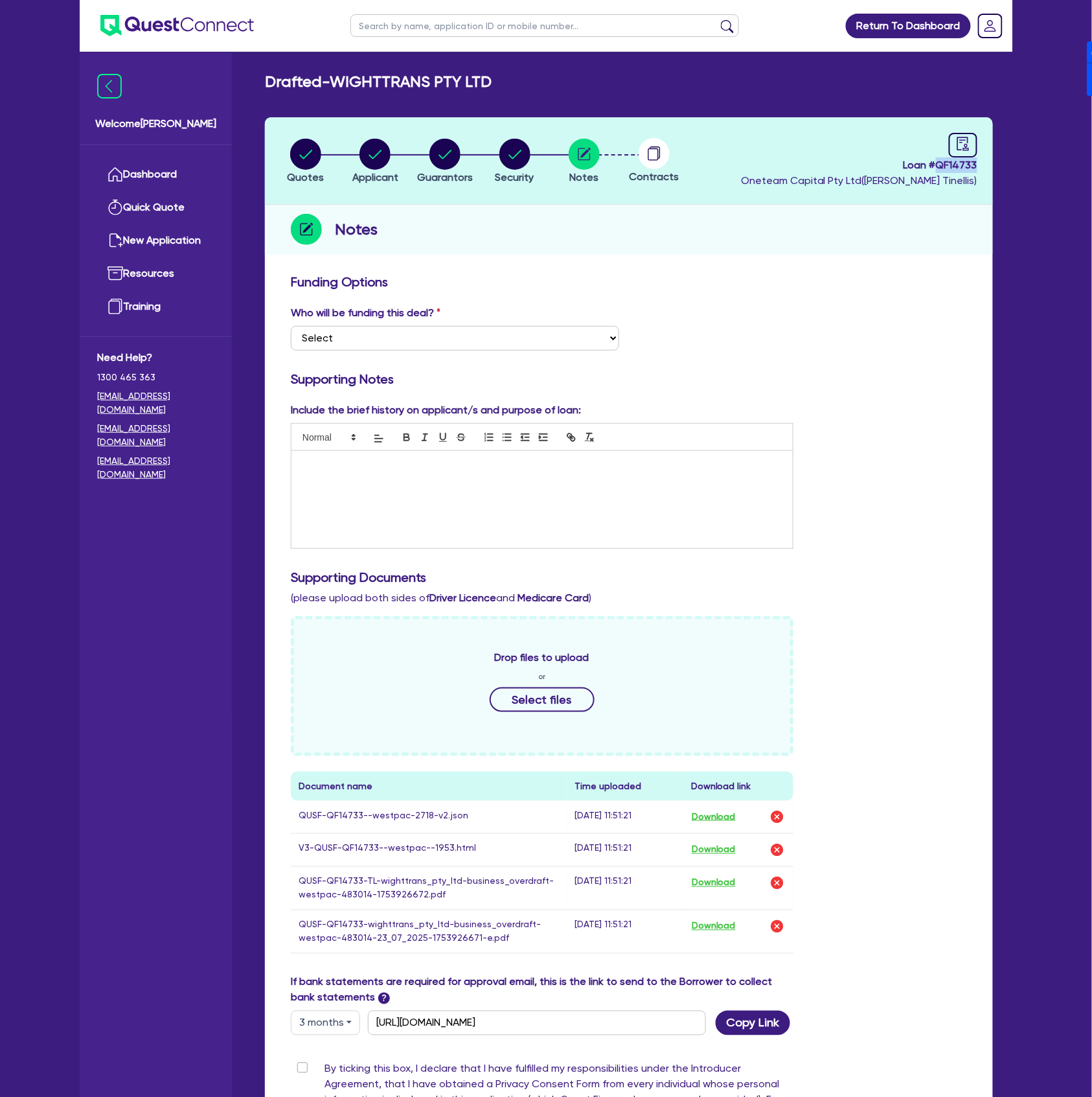
click at [965, 167] on span "Loan # QF14733" at bounding box center [859, 165] width 237 height 16
copy span "QF14733"
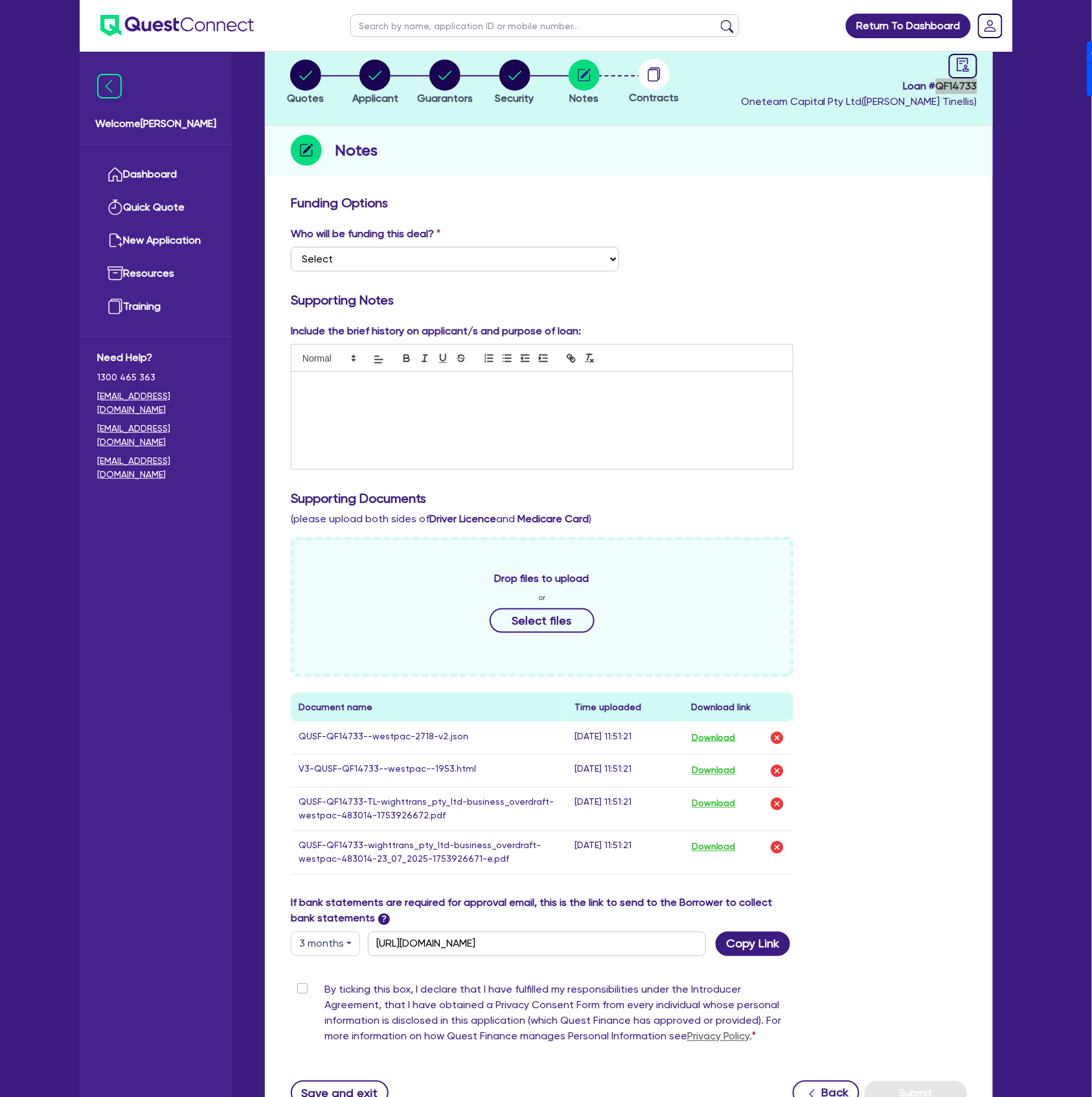
scroll to position [86, 0]
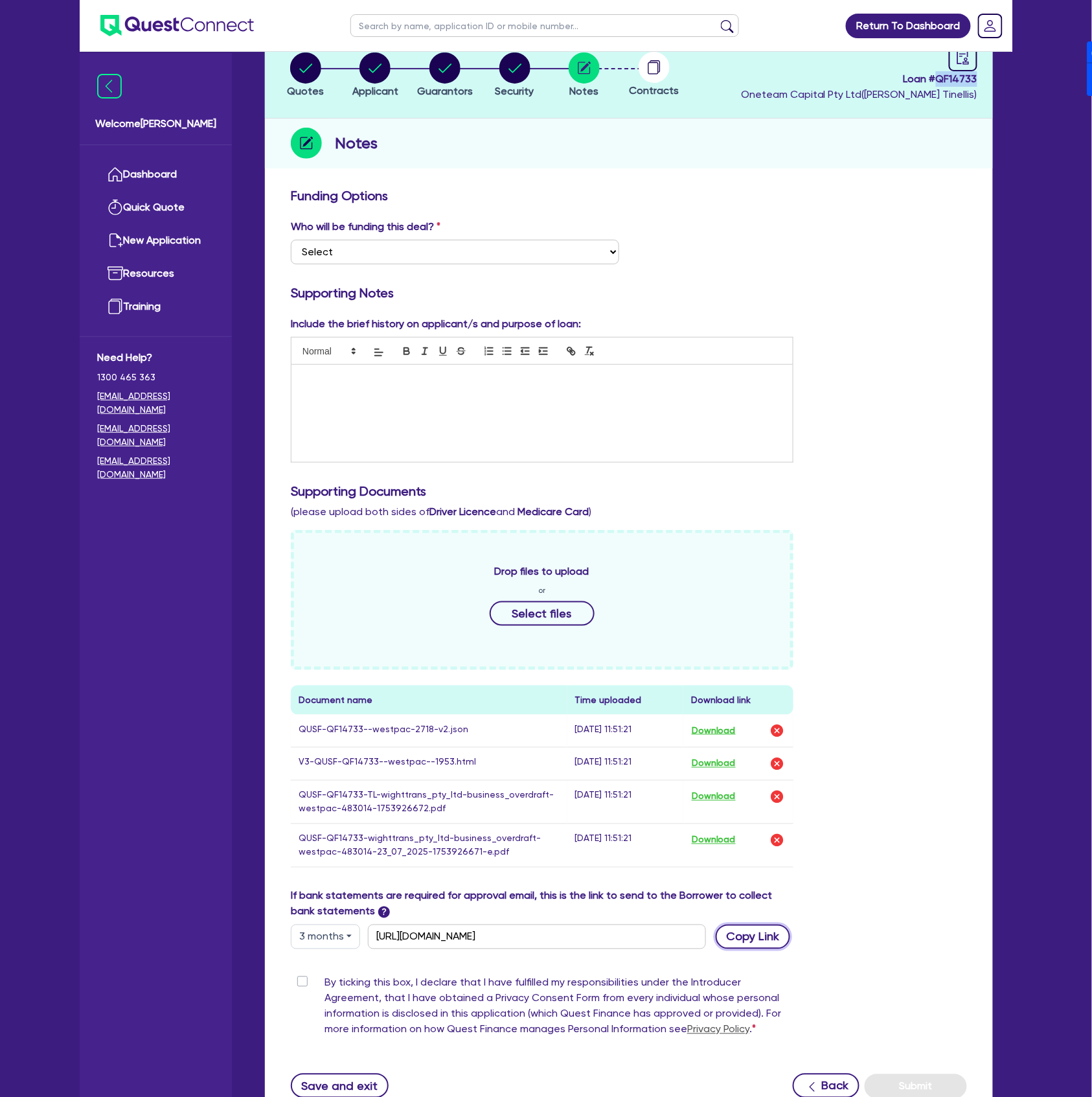
click at [755, 936] on button "Copy Link" at bounding box center [753, 936] width 75 height 24
